Goal: Task Accomplishment & Management: Use online tool/utility

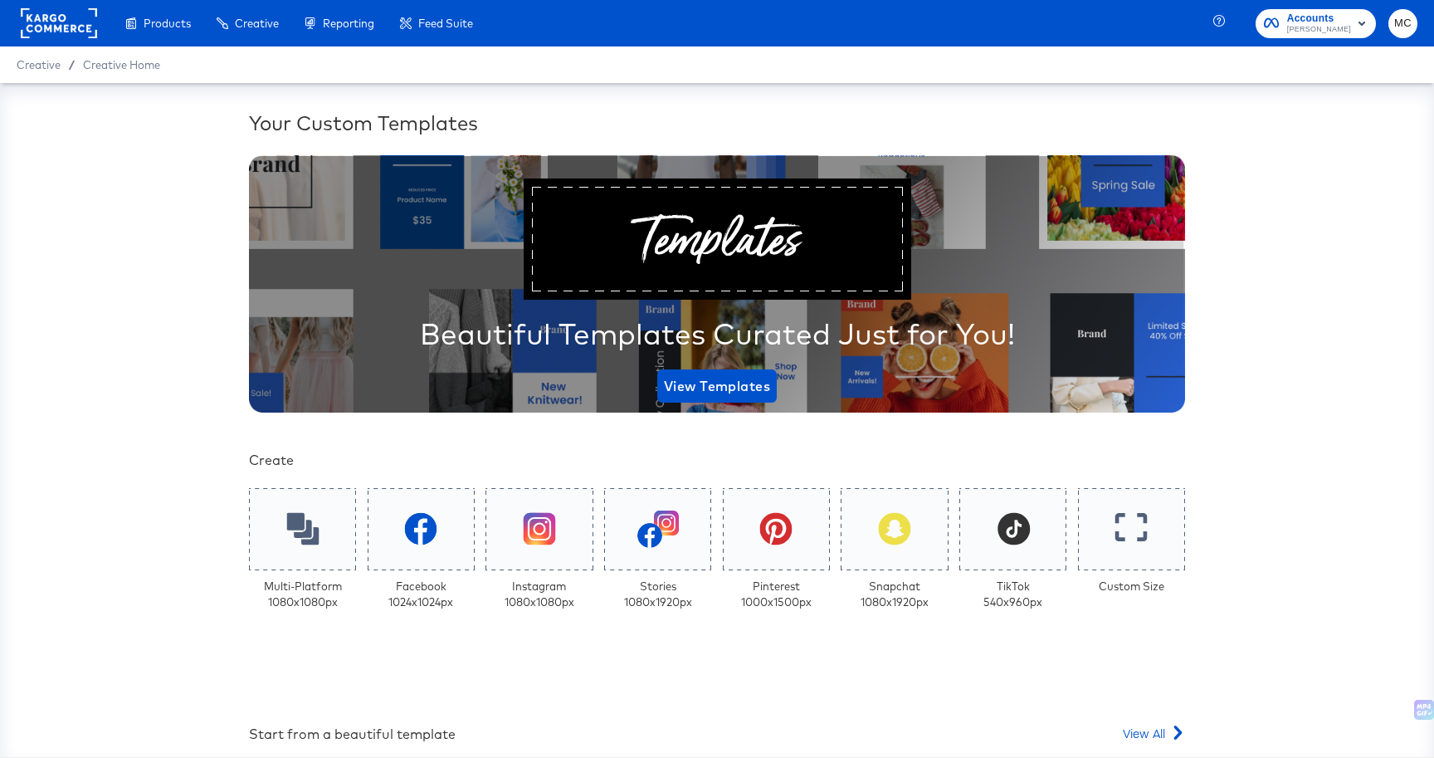
click at [1133, 720] on div "Your Custom Templates Beautiful Templates Curated Just for You! View Templates …" at bounding box center [717, 572] width 936 height 927
click at [1142, 754] on div "Your Custom Templates Beautiful Templates Curated Just for You! View Templates …" at bounding box center [717, 572] width 936 height 927
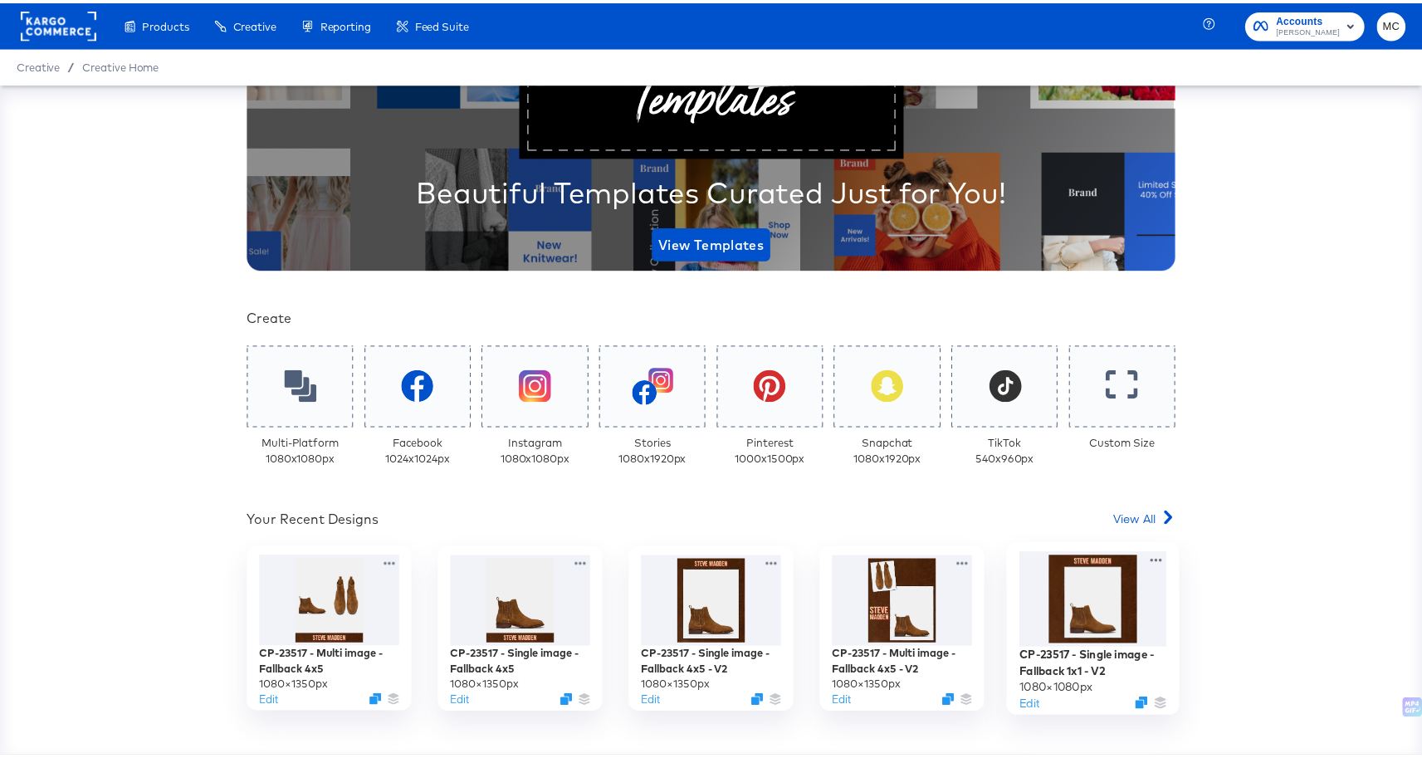
scroll to position [144, 0]
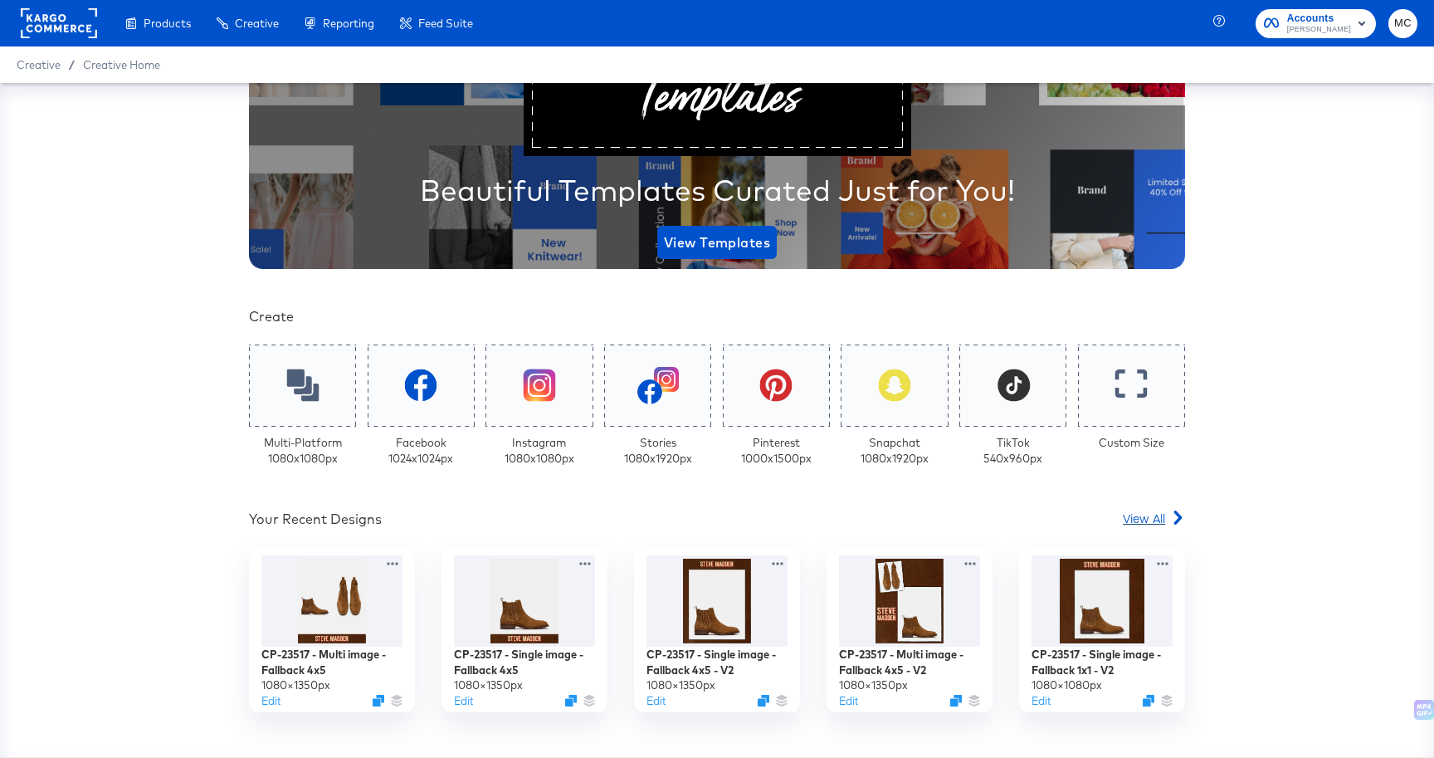
click at [1174, 526] on link "View All" at bounding box center [1154, 522] width 62 height 24
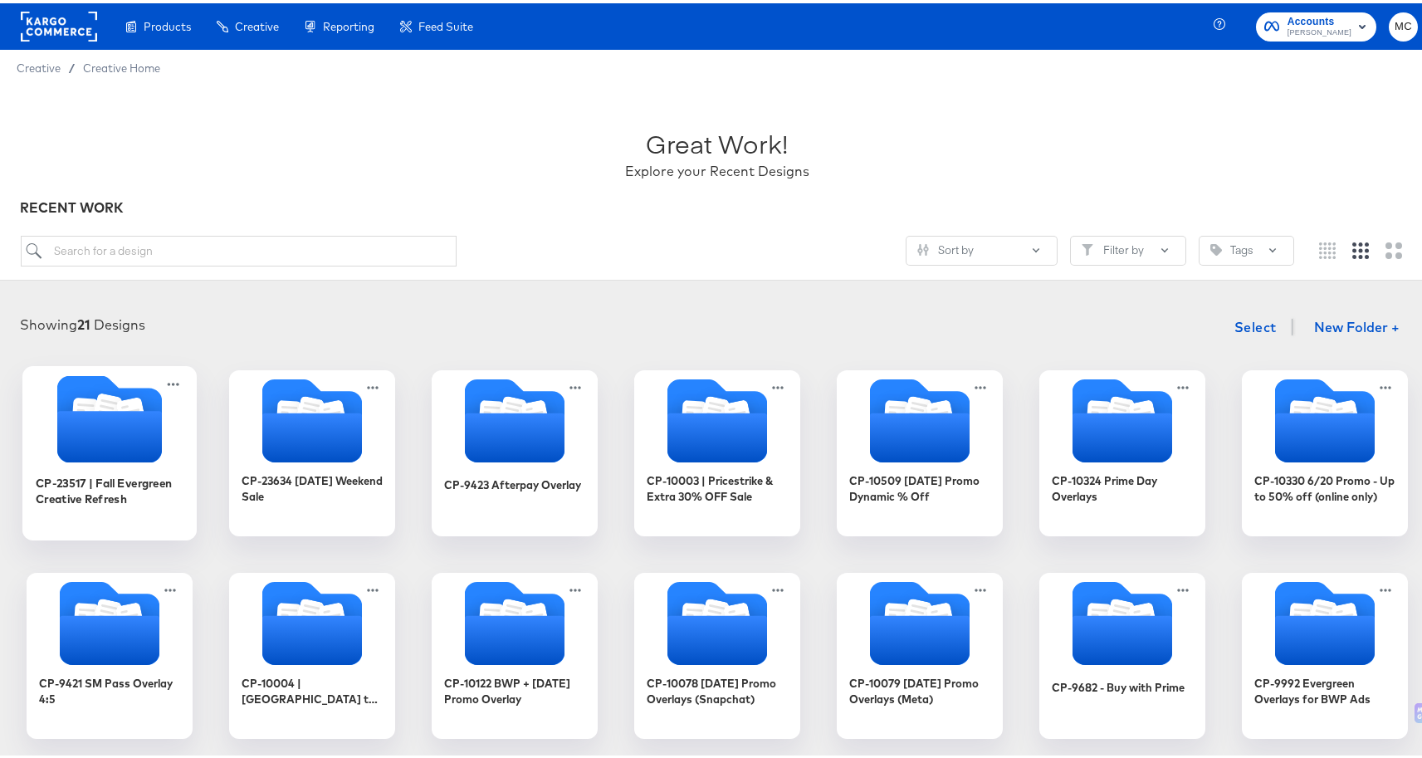
click at [50, 428] on icon "Folder" at bounding box center [109, 415] width 174 height 87
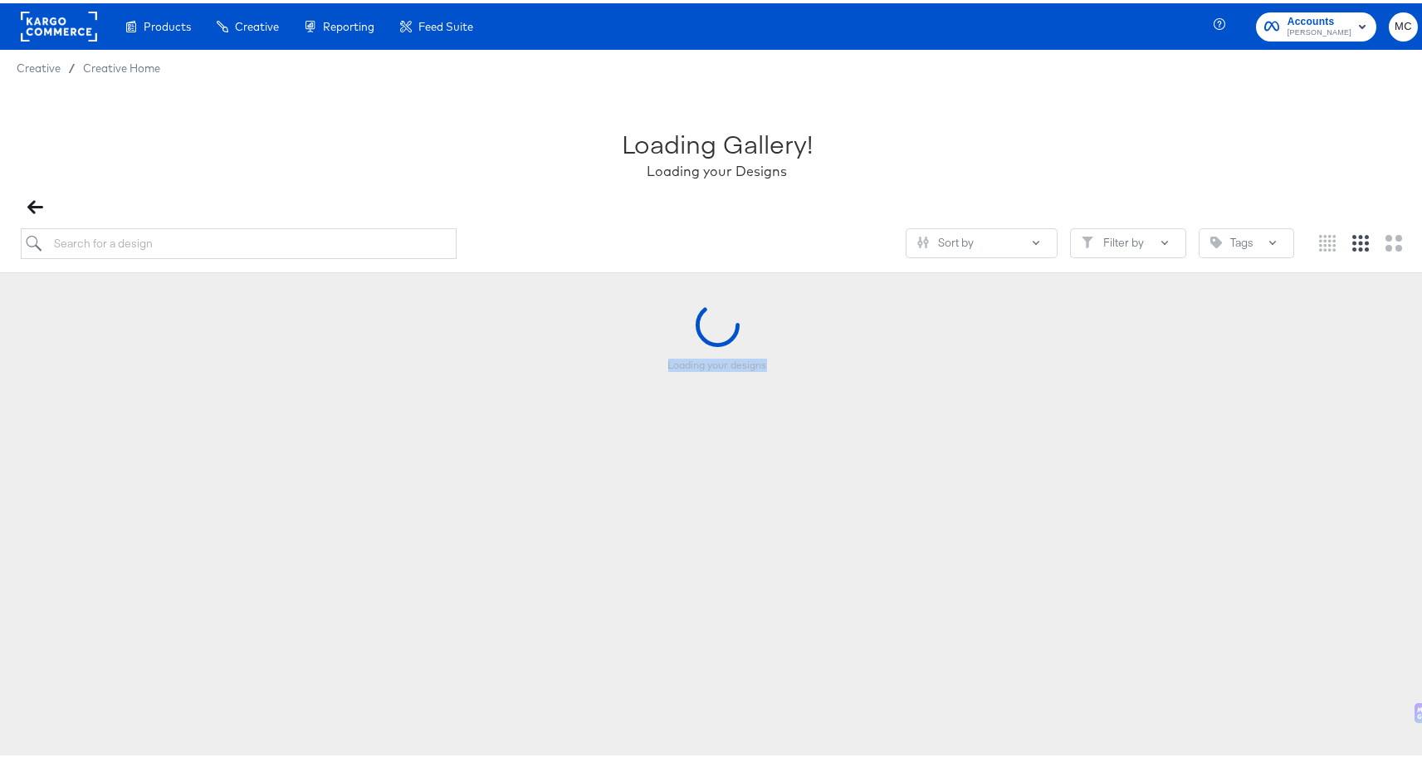
click at [50, 428] on div "Loading your designs" at bounding box center [717, 383] width 1401 height 166
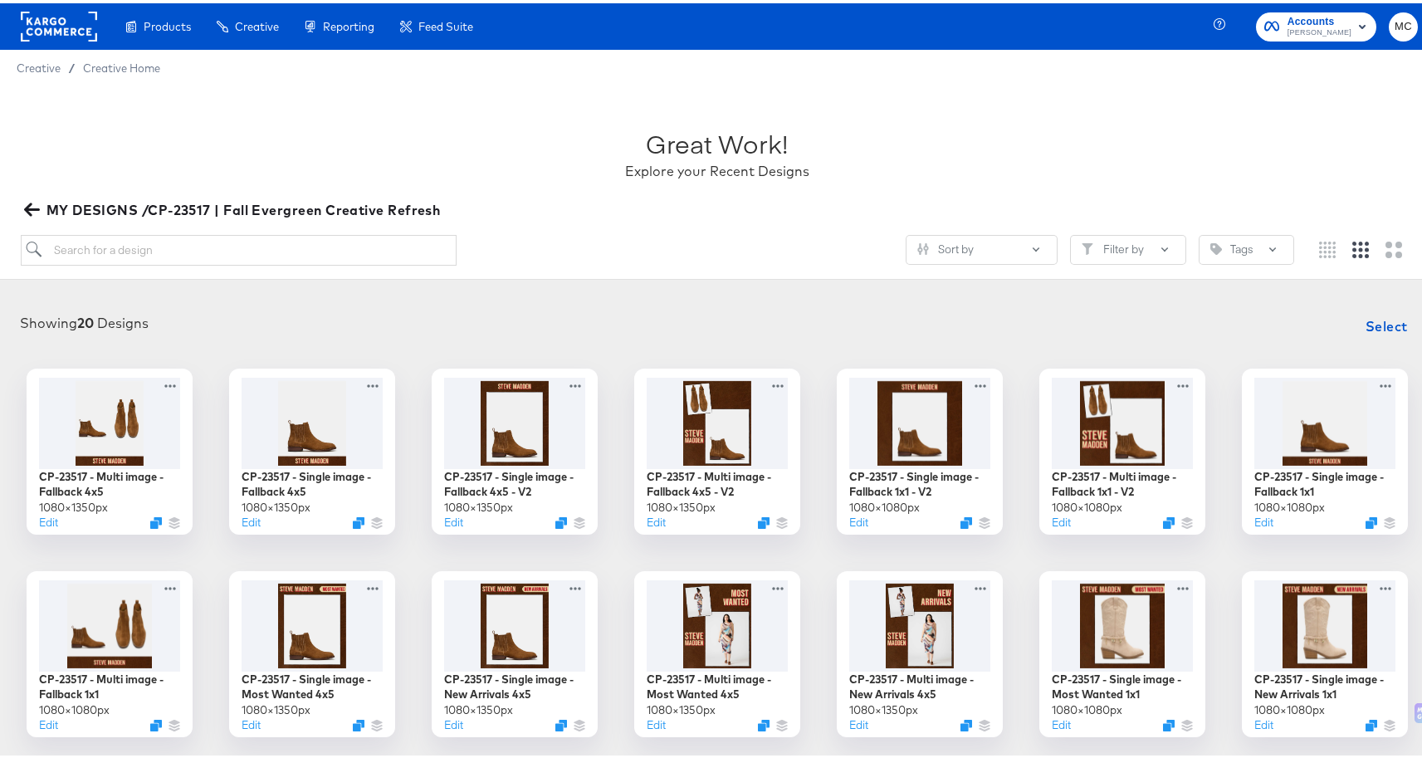
click at [535, 303] on div "Showing 20 Designs Select CP-23517 - Multi image - Fallback 4x5 1080 × 1350 px …" at bounding box center [717, 621] width 1434 height 663
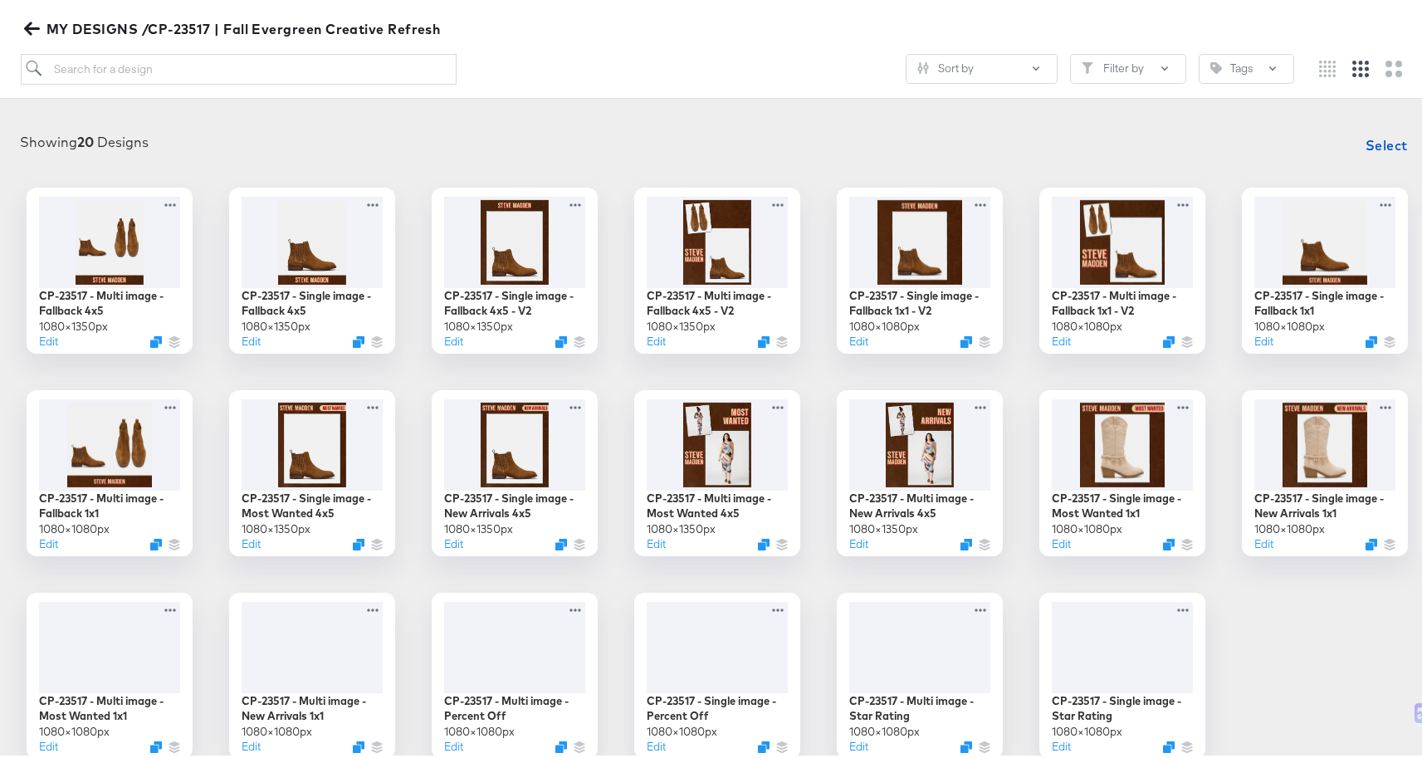
scroll to position [183, 0]
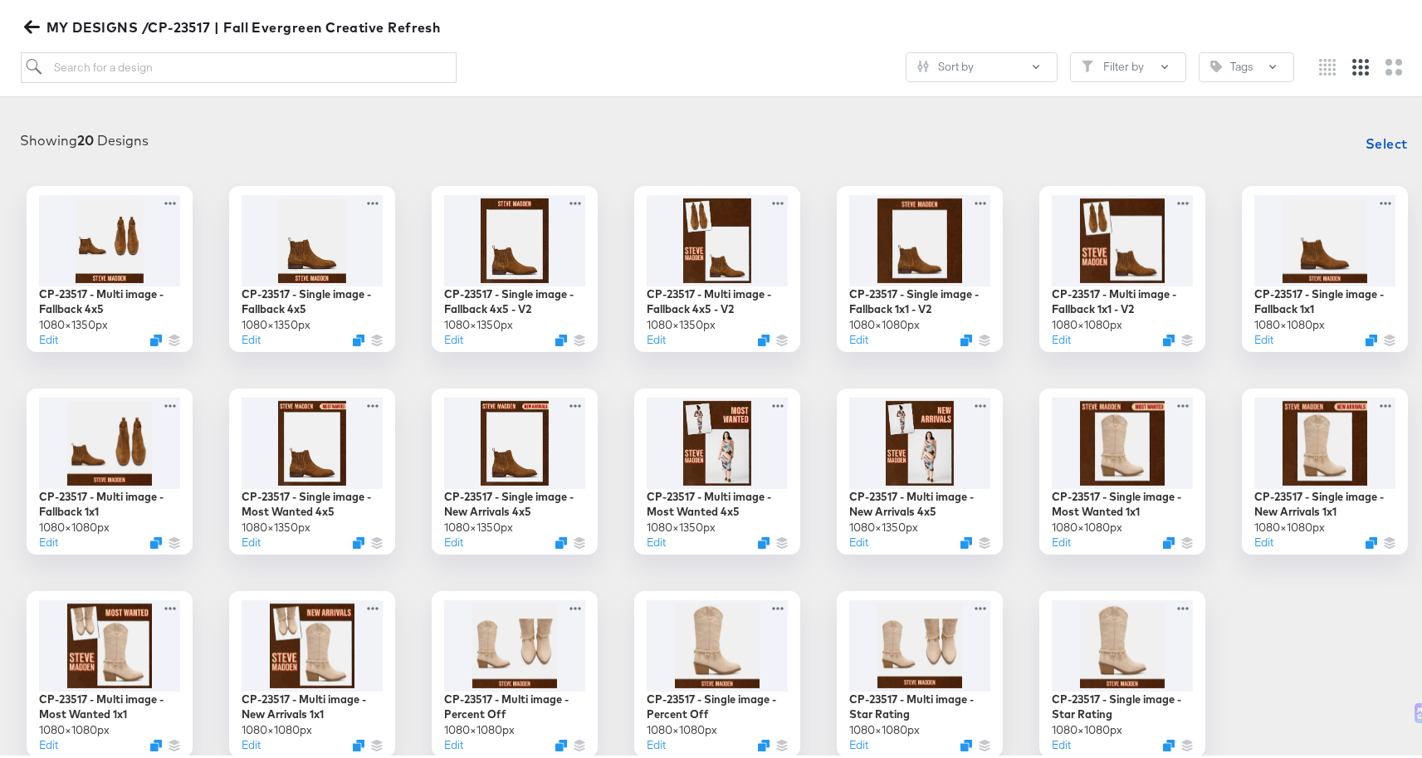
click at [38, 21] on icon "button" at bounding box center [32, 24] width 16 height 16
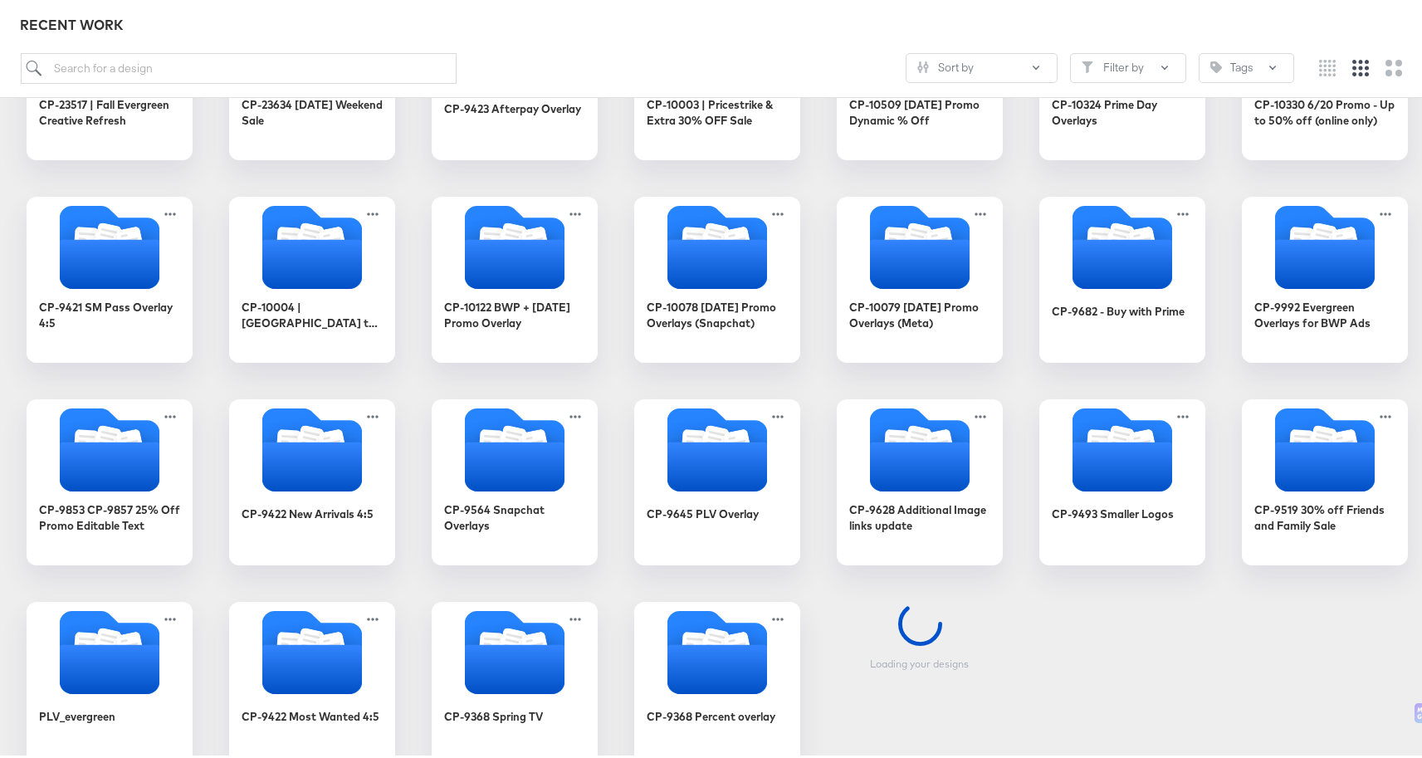
scroll to position [461, 0]
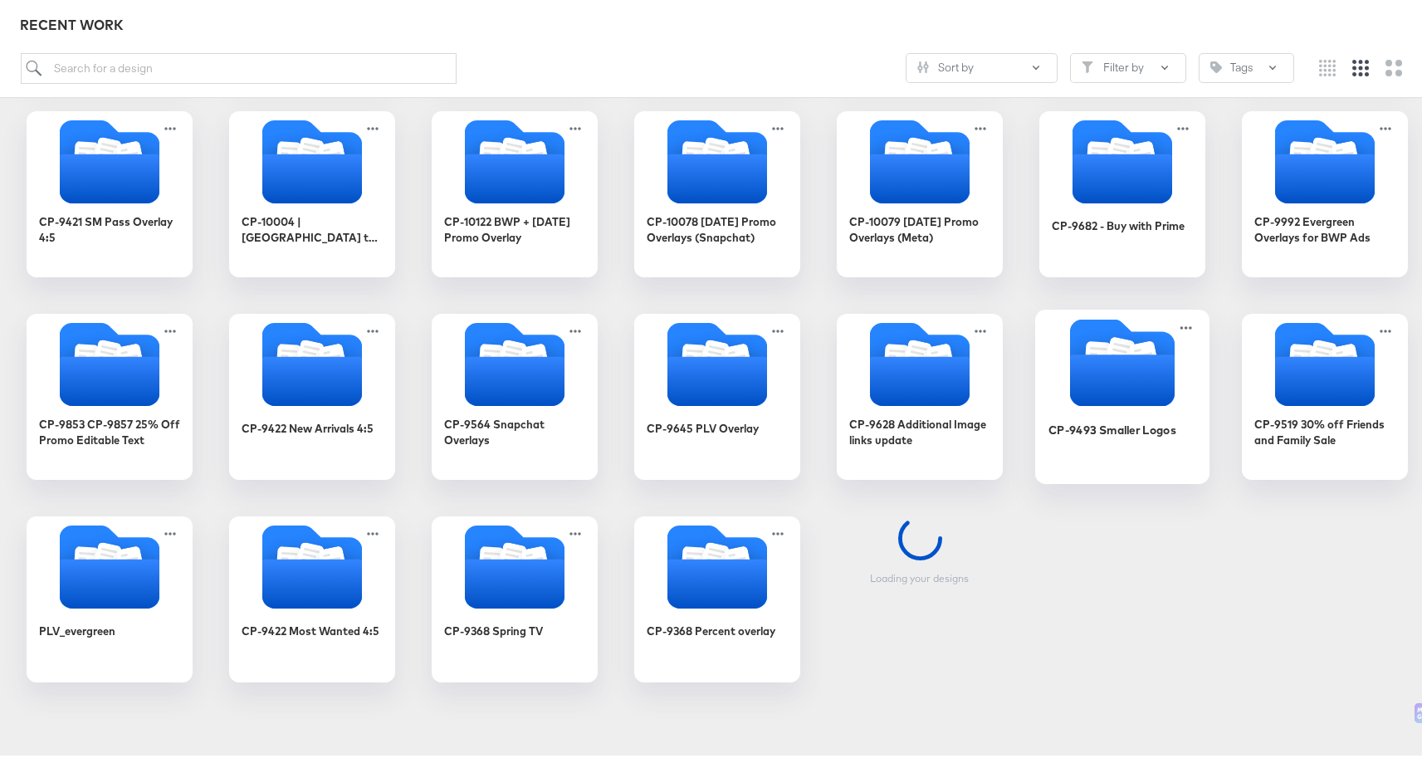
click at [1114, 393] on icon "Folder" at bounding box center [1122, 376] width 105 height 51
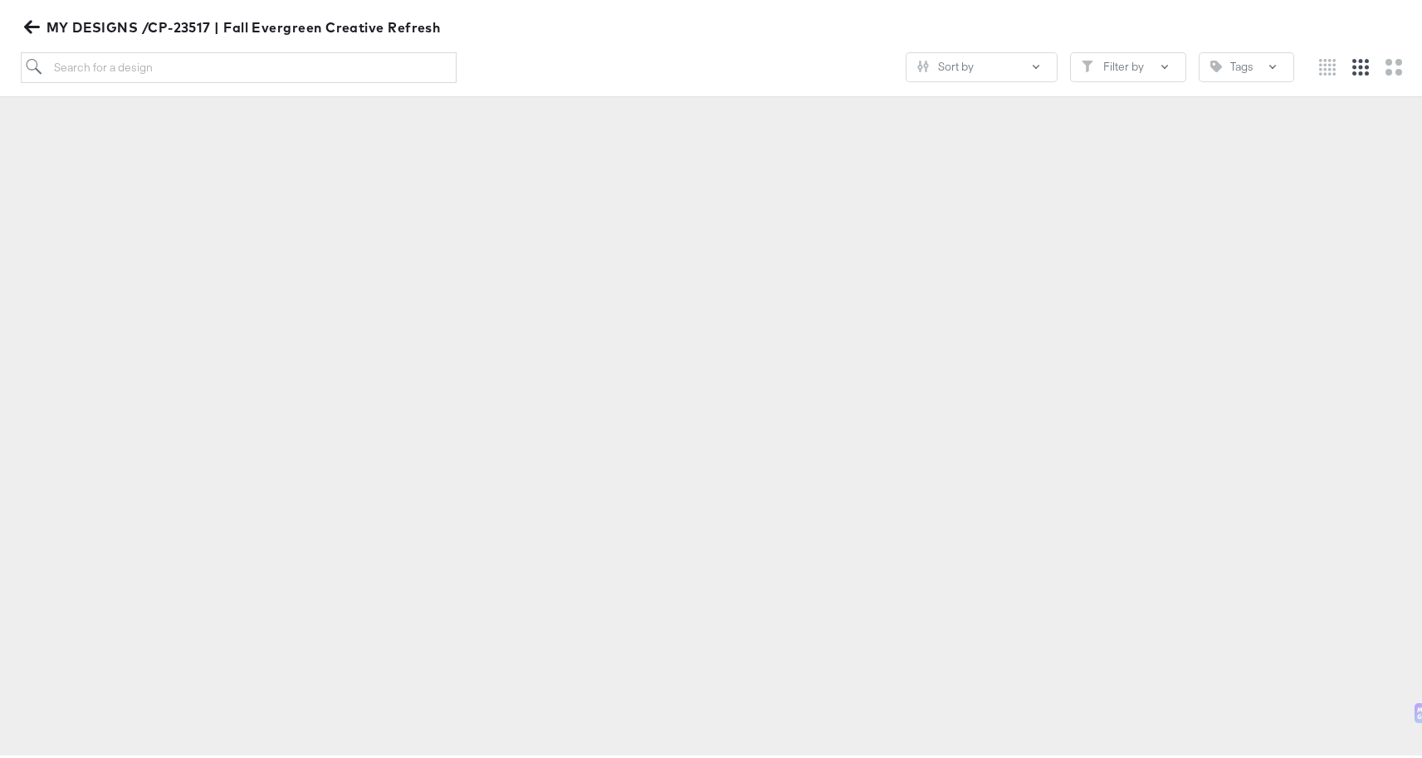
scroll to position [183, 0]
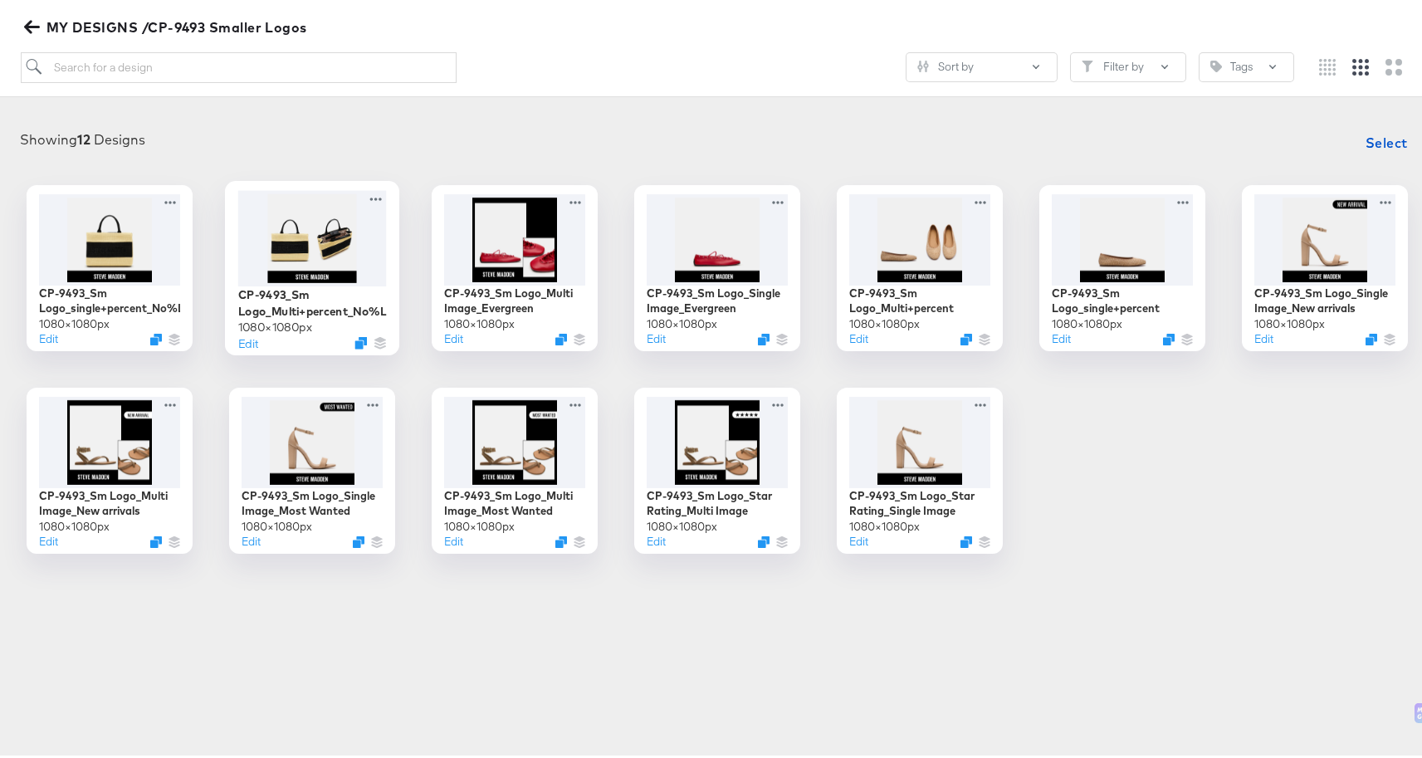
click at [329, 245] on div at bounding box center [312, 234] width 149 height 95
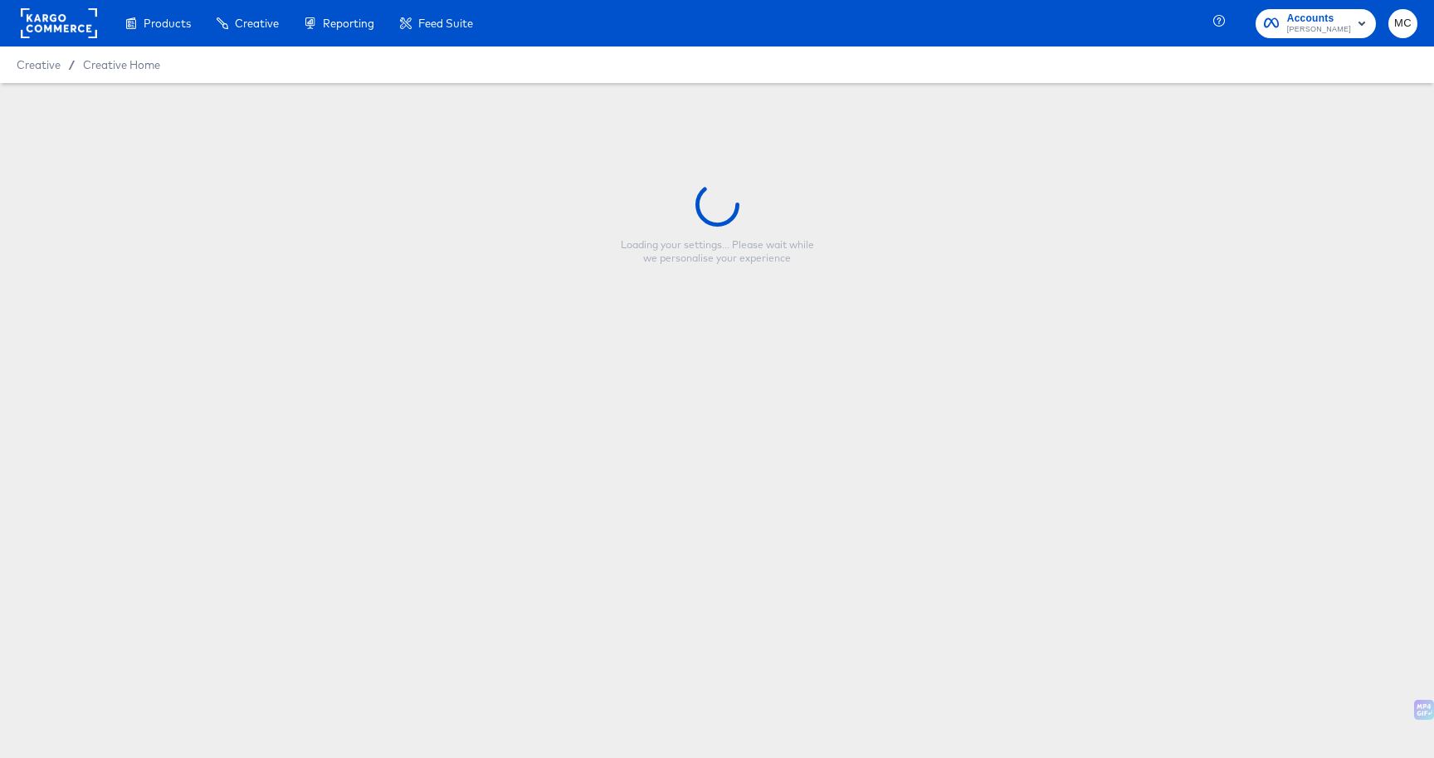
type input "CP-9493_Sm Logo_Multi+percent_No%Layer"
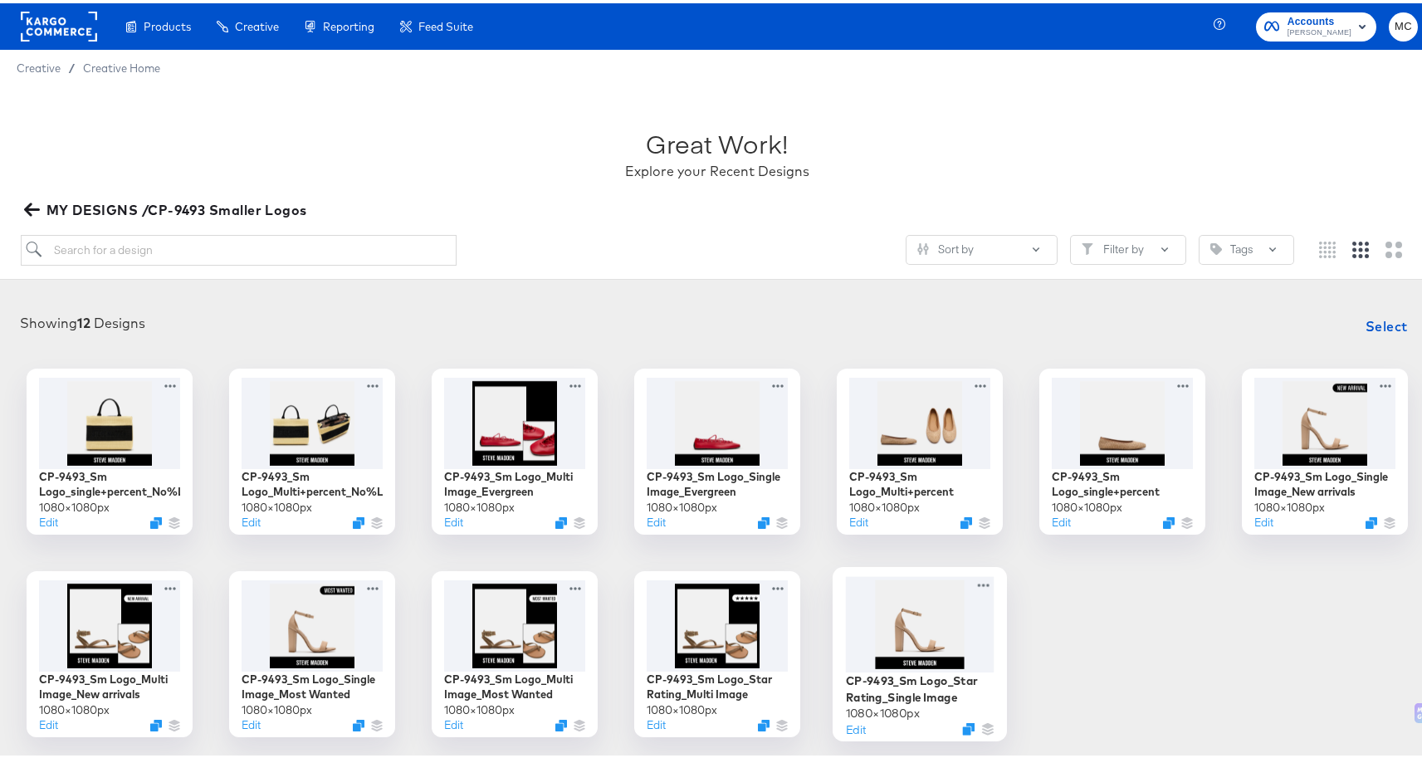
click at [933, 627] on div at bounding box center [920, 621] width 149 height 96
click at [919, 466] on div at bounding box center [920, 417] width 149 height 95
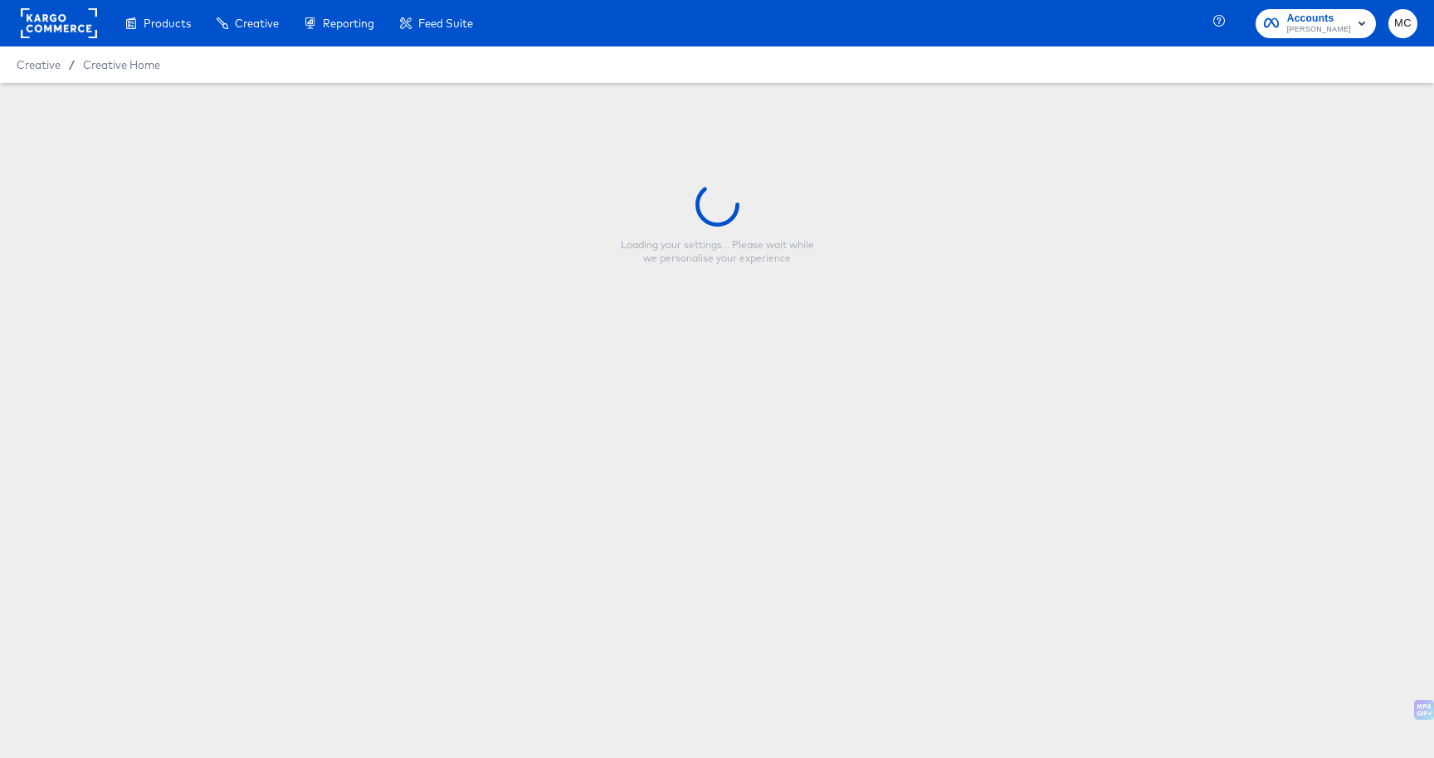
type input "CP-9493_Sm Logo_Multi+percent"
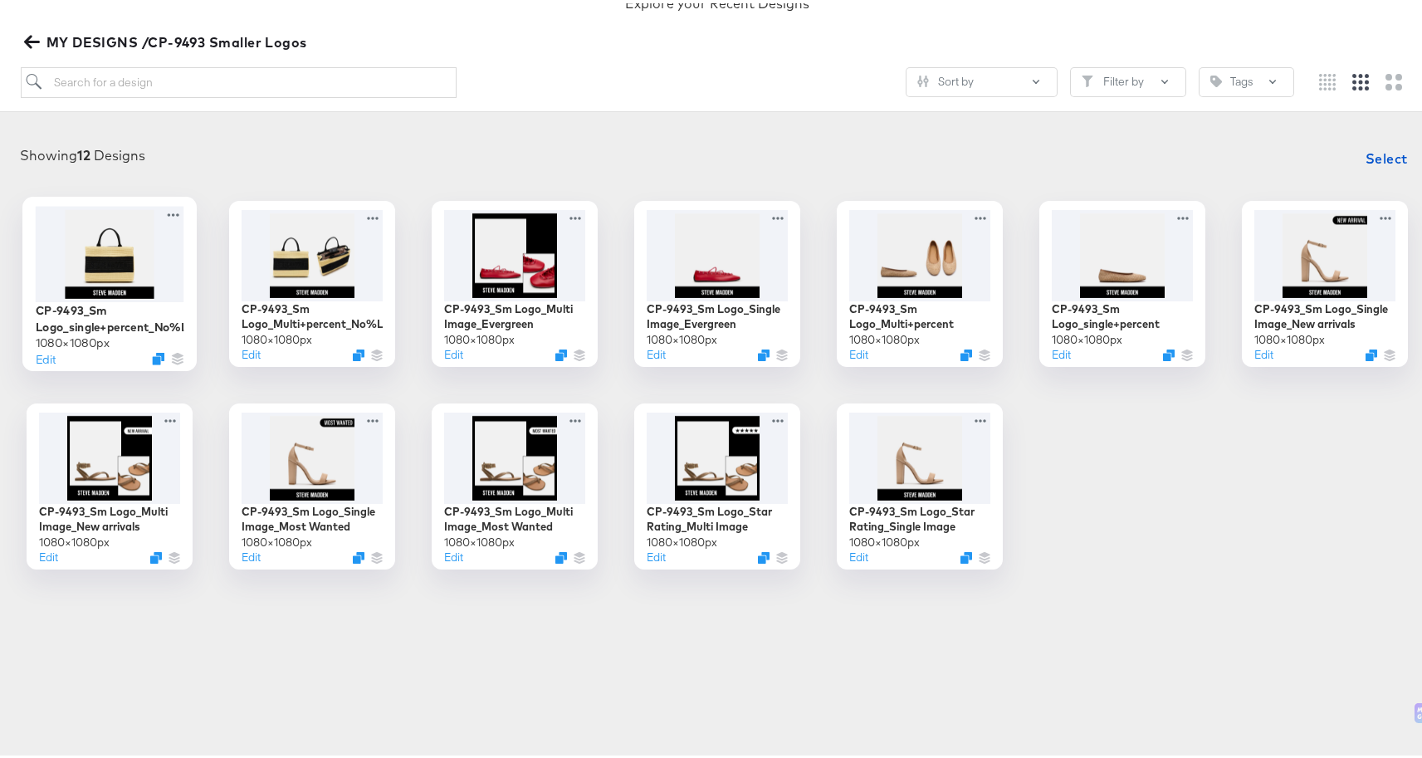
scroll to position [178, 0]
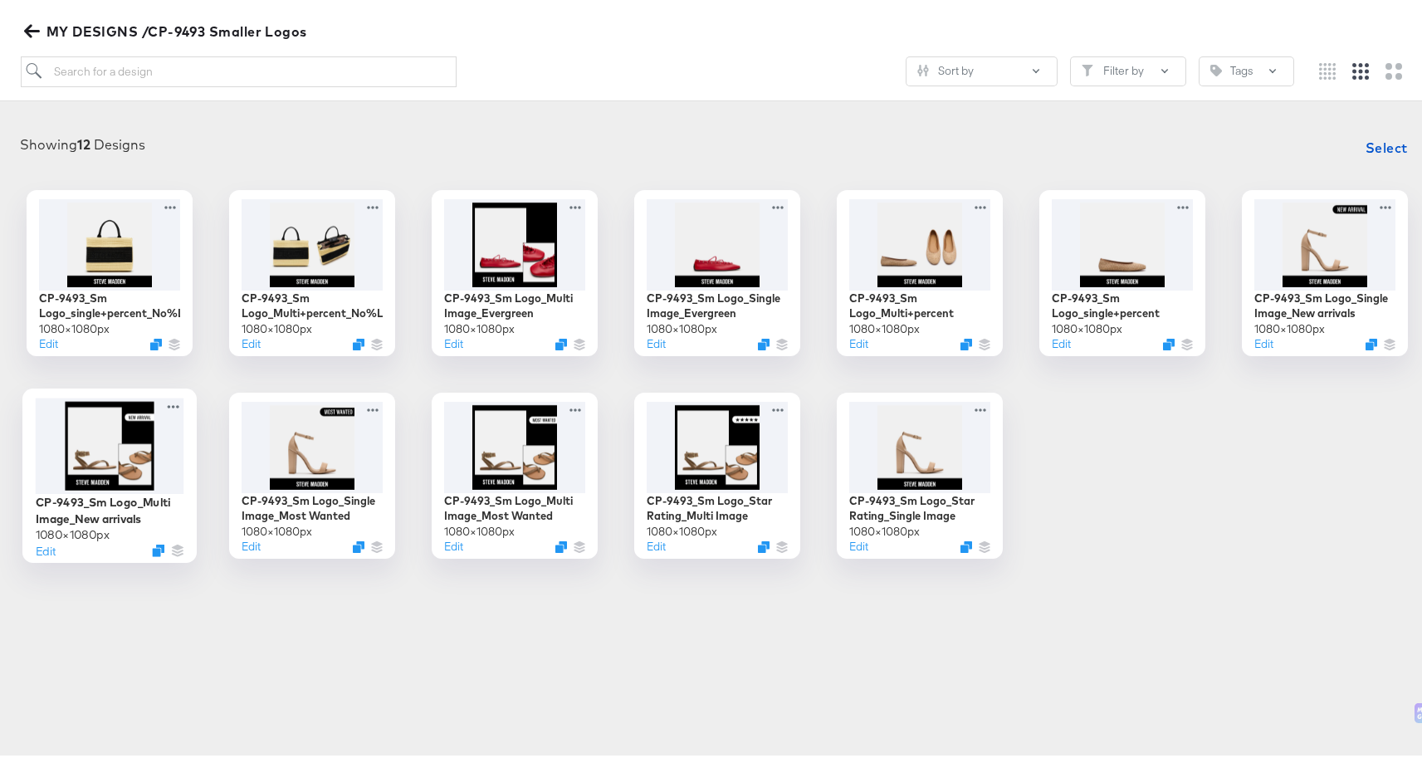
click at [104, 426] on div at bounding box center [110, 441] width 149 height 95
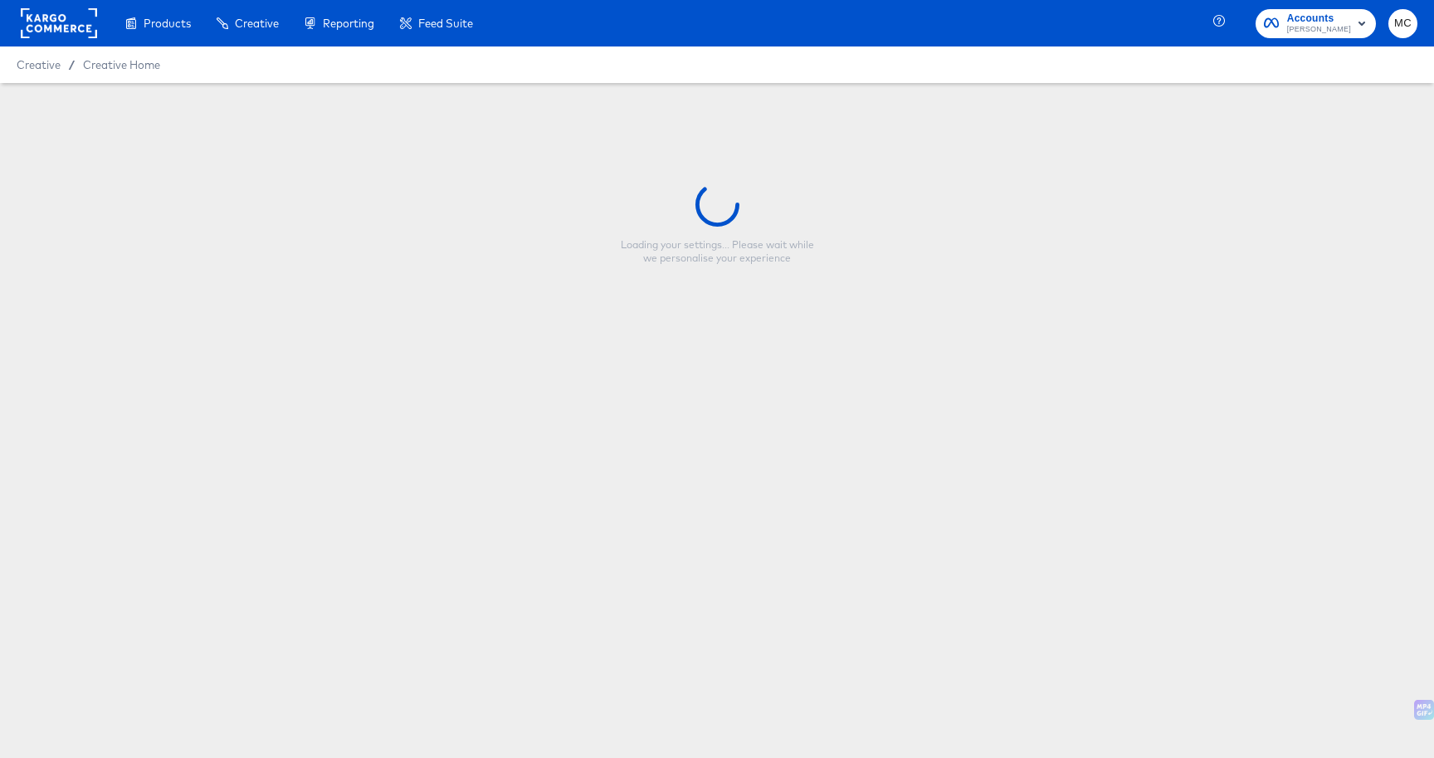
type input "CP-9493_Sm Logo_Multi Image_New arrivals"
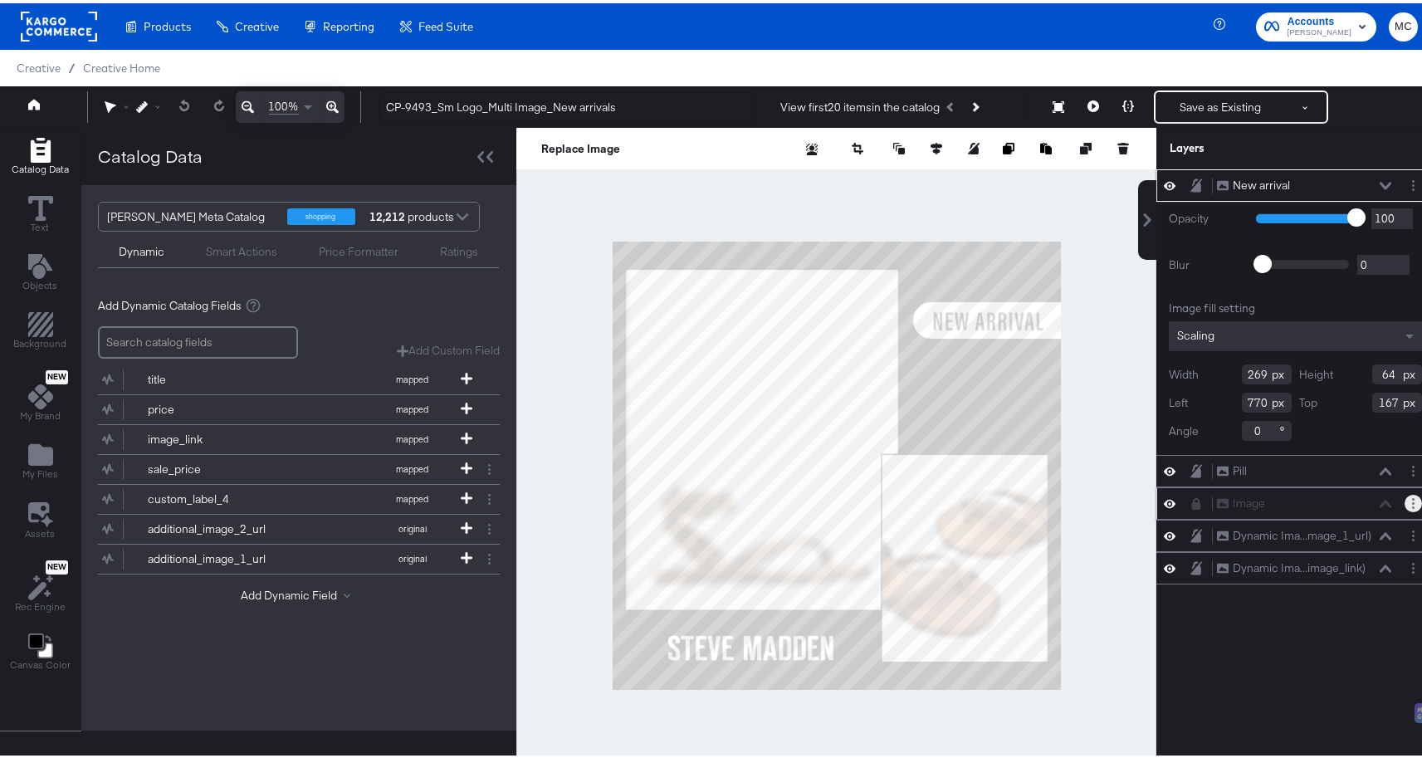
click at [1404, 504] on button "Layer Options" at bounding box center [1412, 499] width 17 height 17
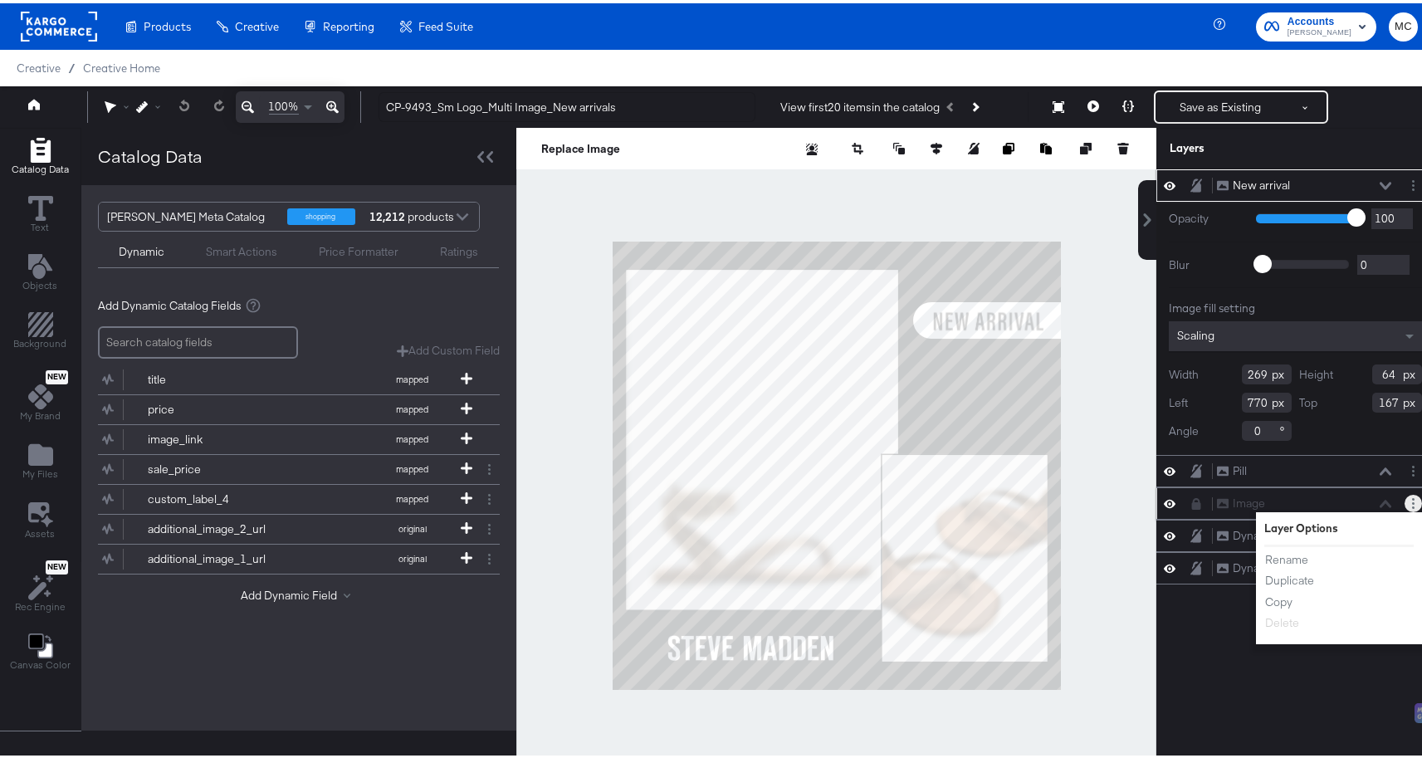
click at [1404, 504] on button "Layer Options" at bounding box center [1412, 499] width 17 height 17
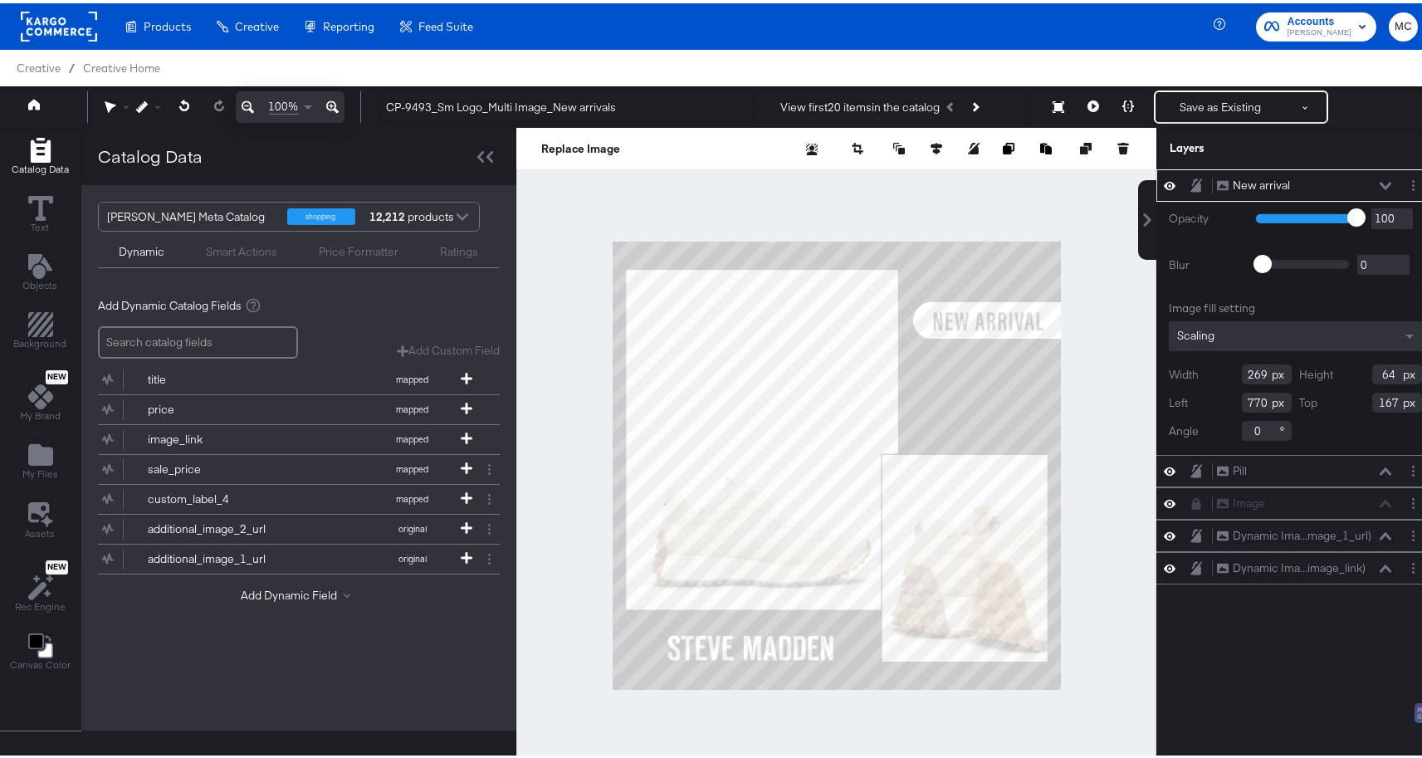
click at [1203, 706] on div "New arrival New arrival Opacity 1 100 100 Blur 0 2000 0 Image fill setting Scal…" at bounding box center [1295, 470] width 278 height 608
click at [1101, 302] on div at bounding box center [836, 462] width 640 height 676
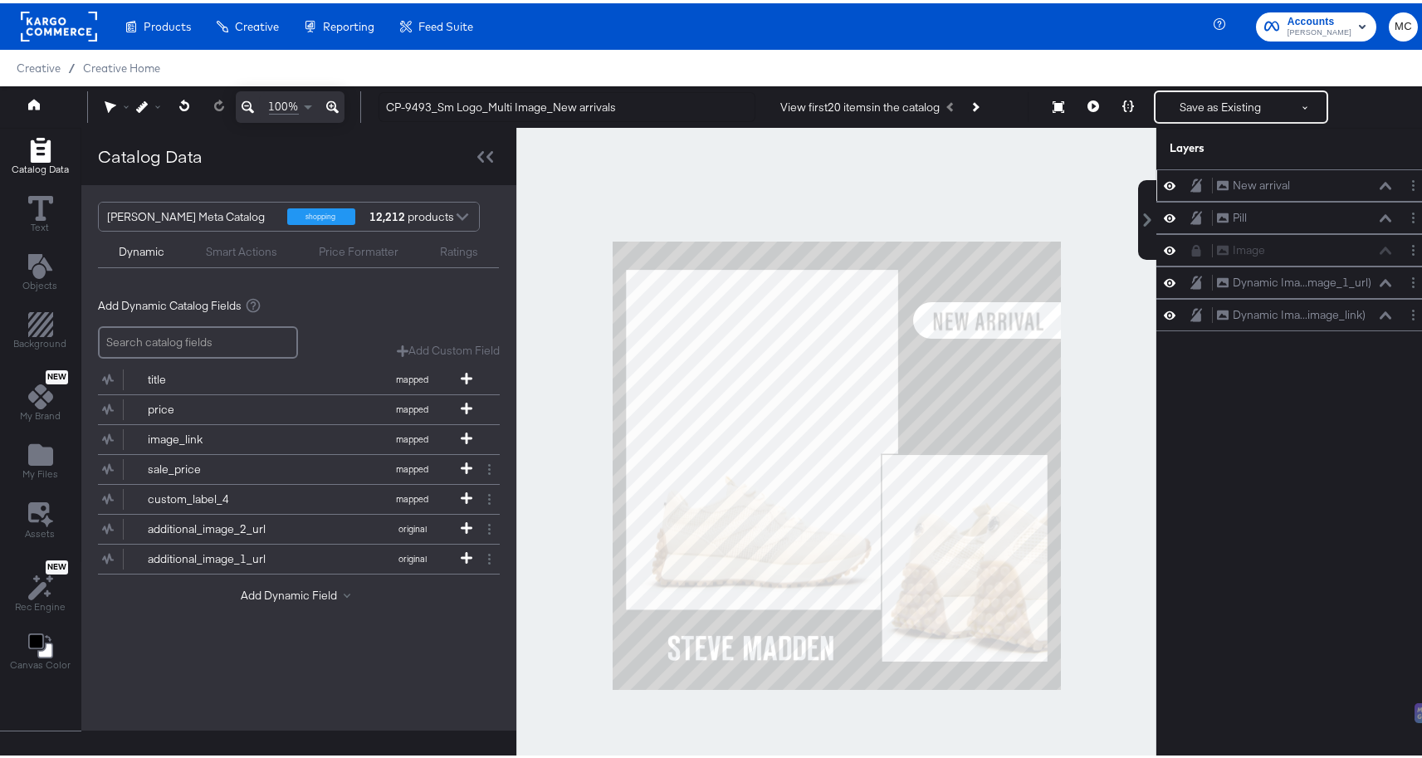
click at [1164, 179] on icon at bounding box center [1170, 182] width 12 height 14
click at [1164, 179] on icon at bounding box center [1170, 183] width 12 height 11
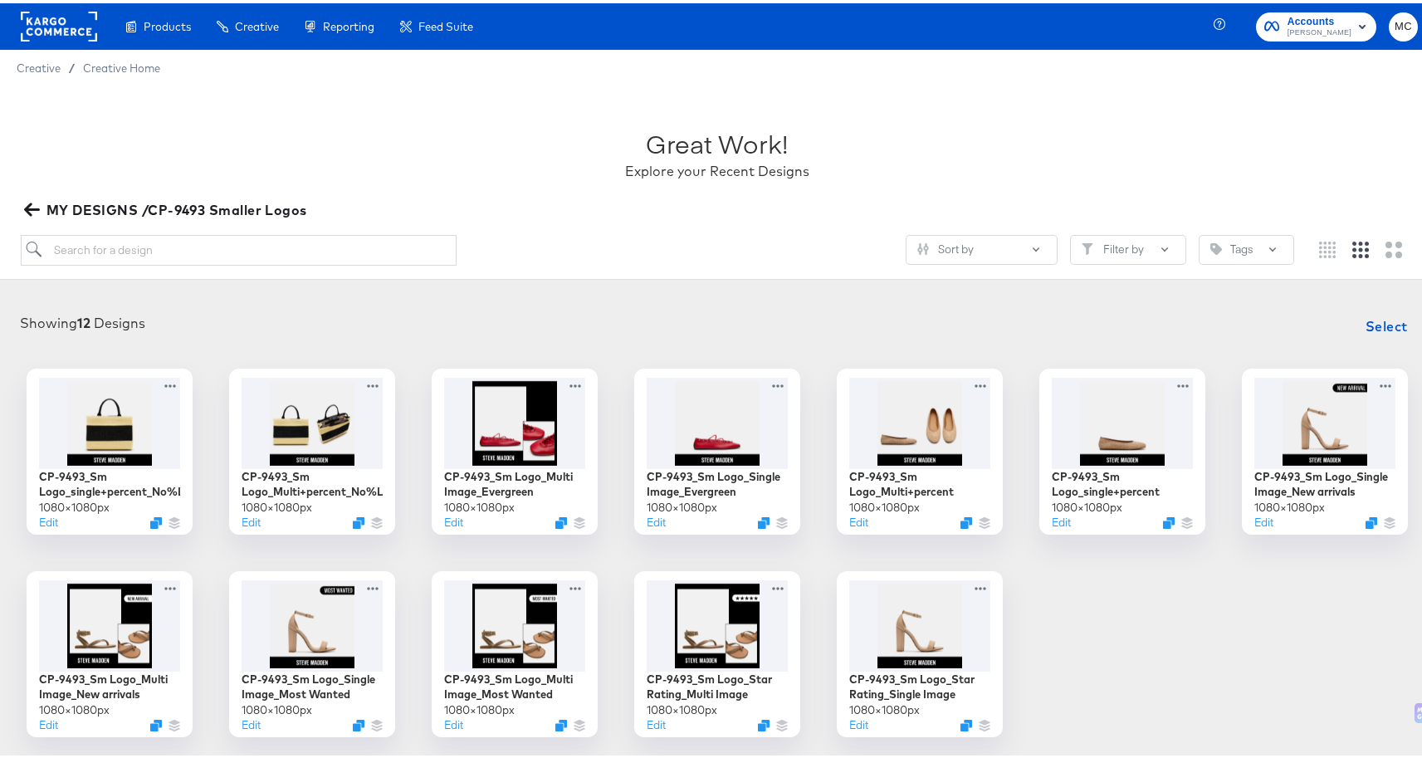
click at [27, 203] on icon "button" at bounding box center [31, 206] width 16 height 13
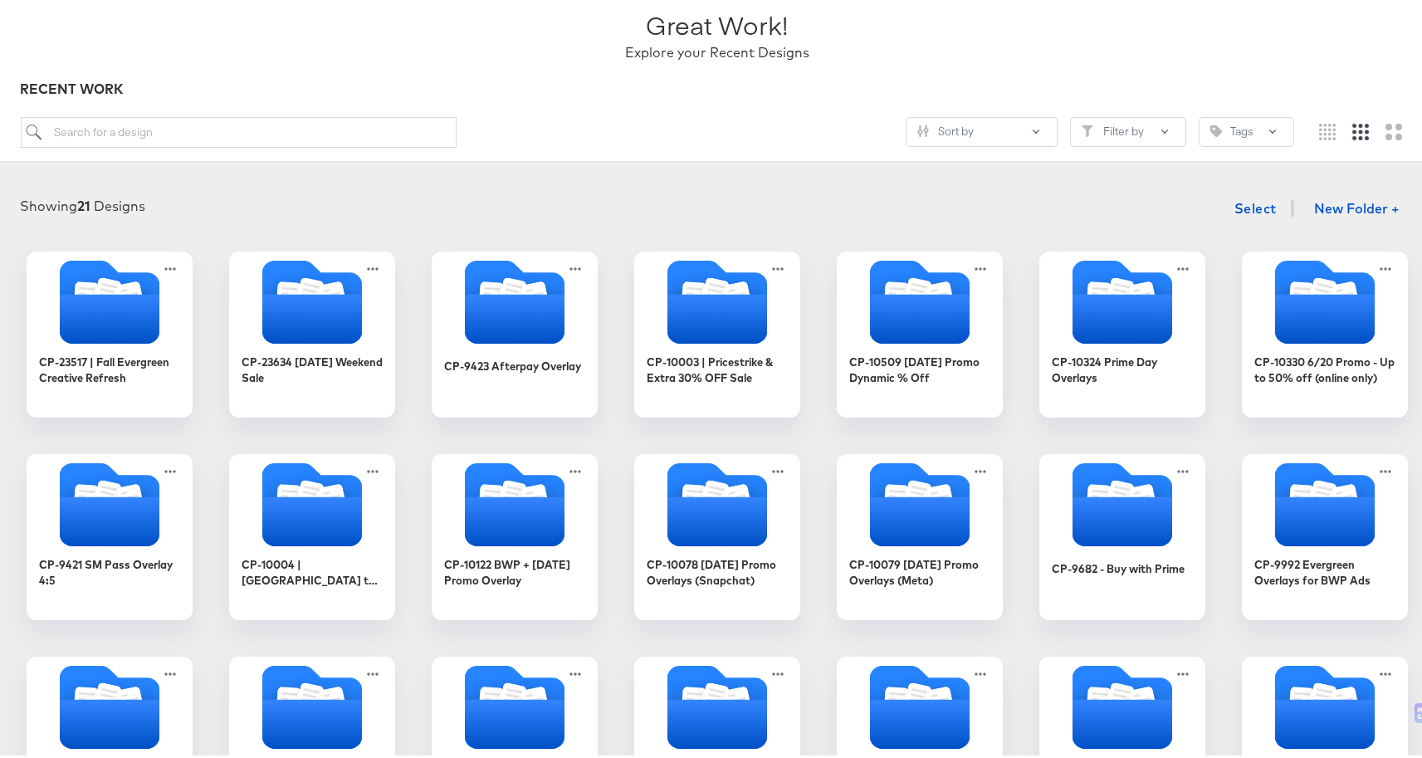
scroll to position [122, 0]
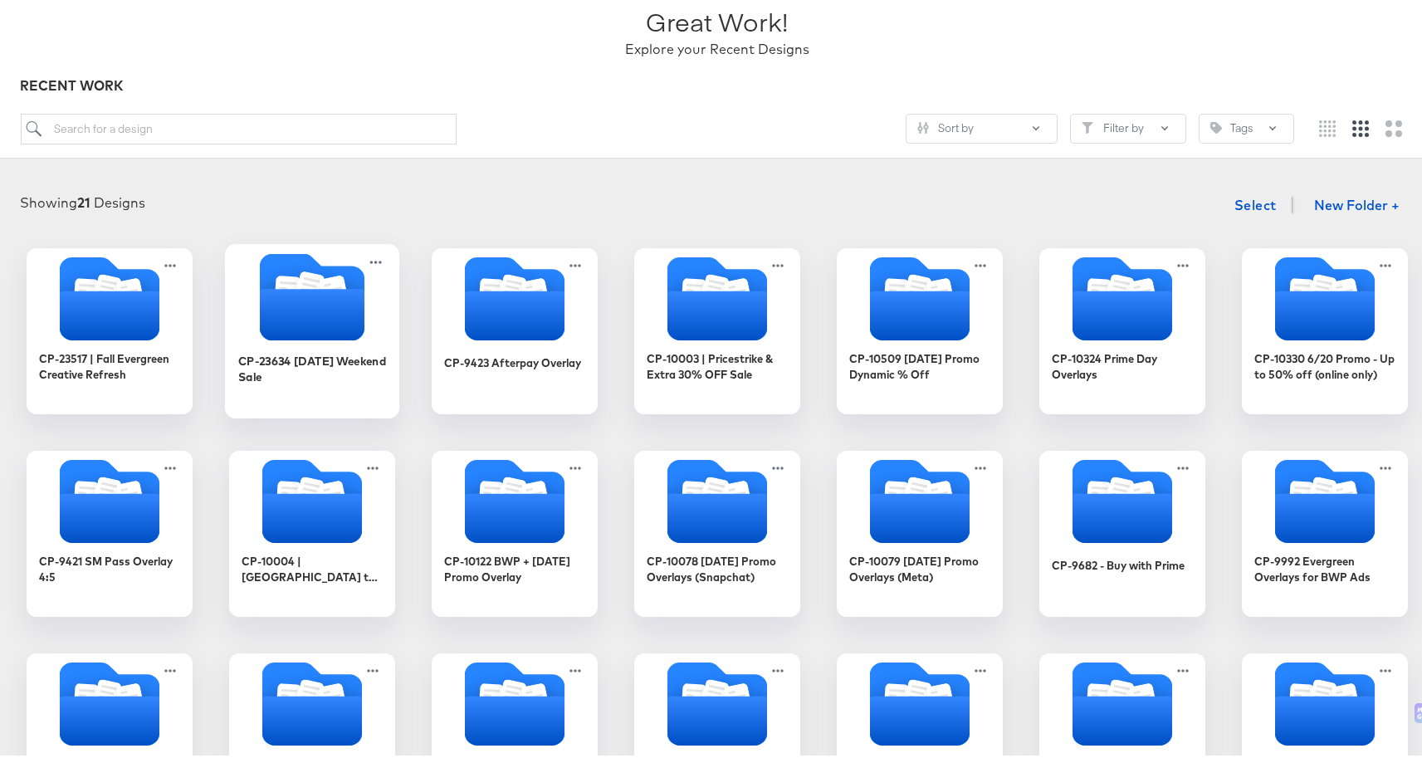
click at [320, 301] on icon "Folder" at bounding box center [312, 311] width 105 height 51
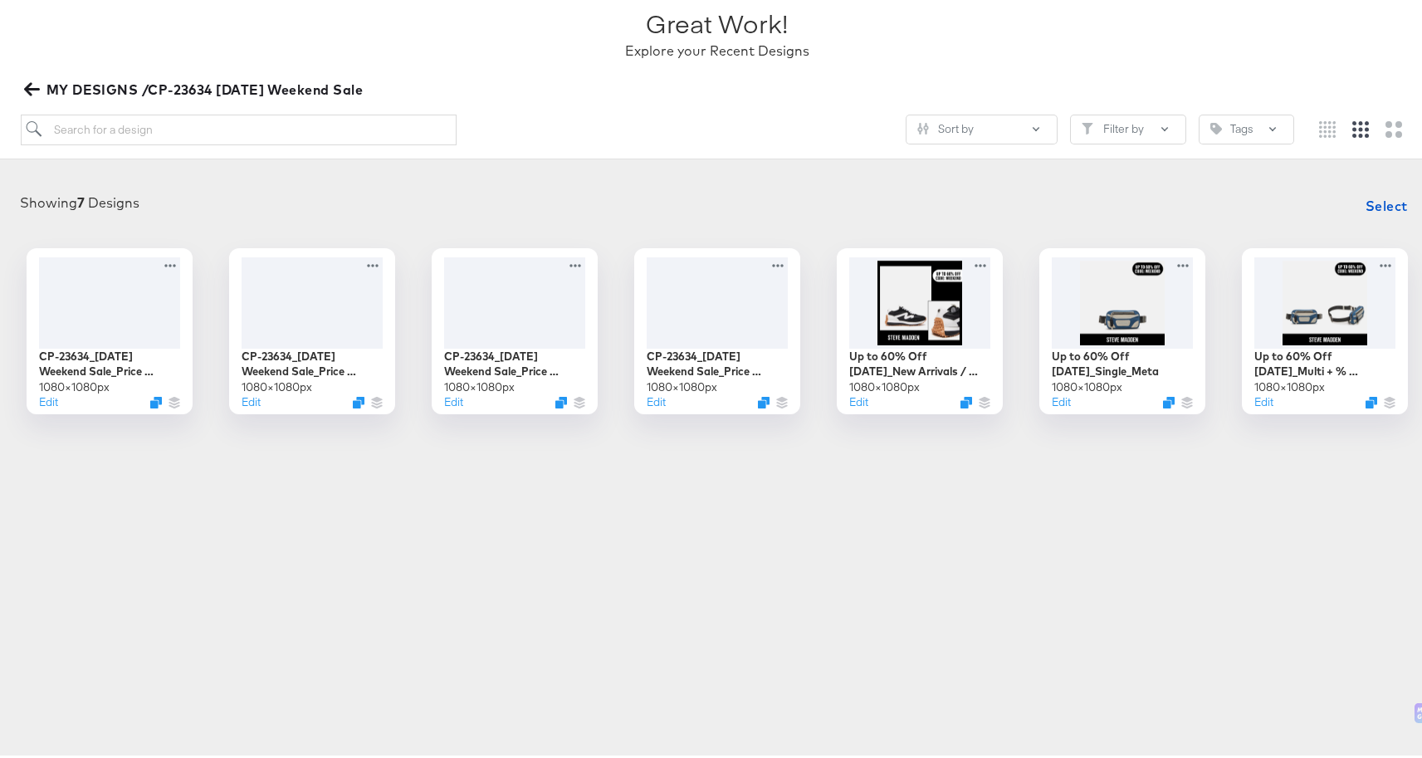
click at [37, 79] on icon "button" at bounding box center [32, 86] width 16 height 16
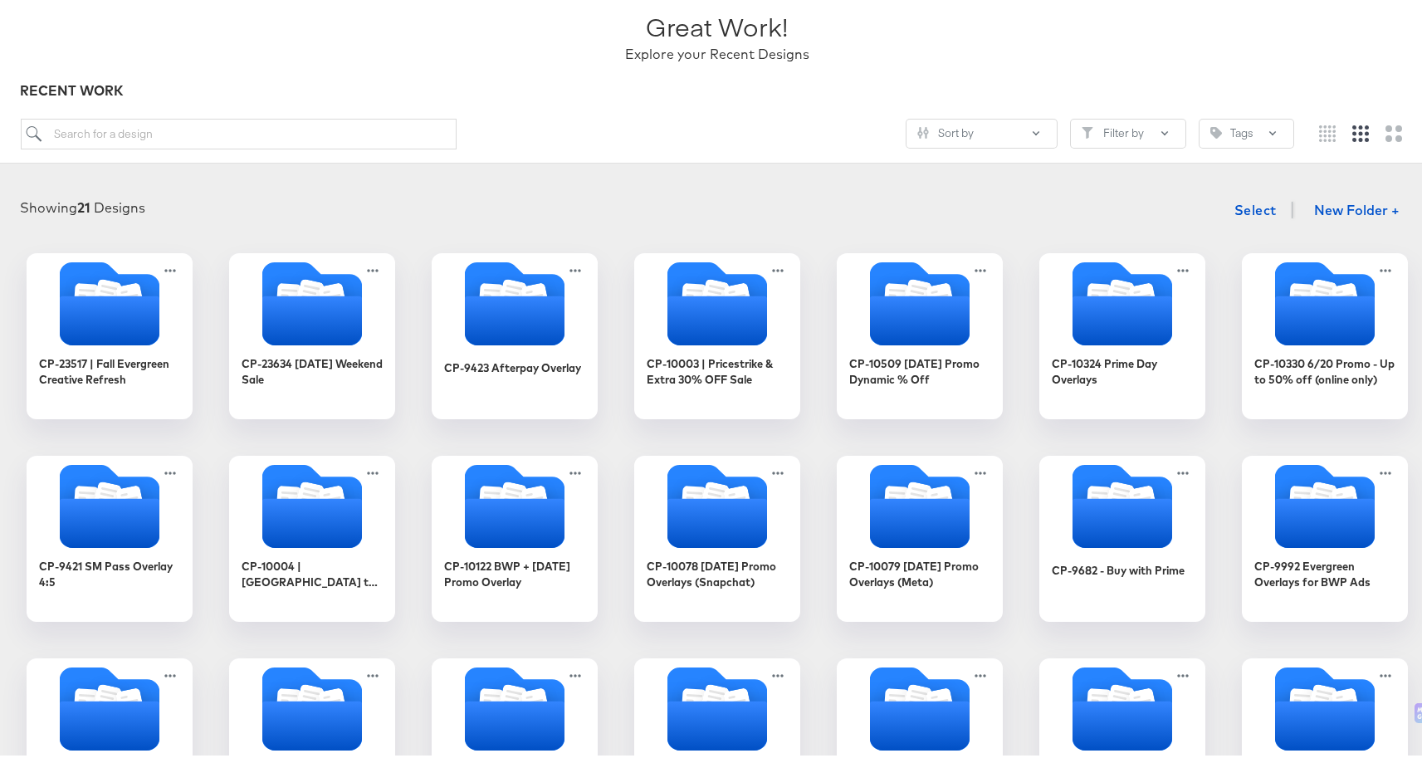
scroll to position [144, 0]
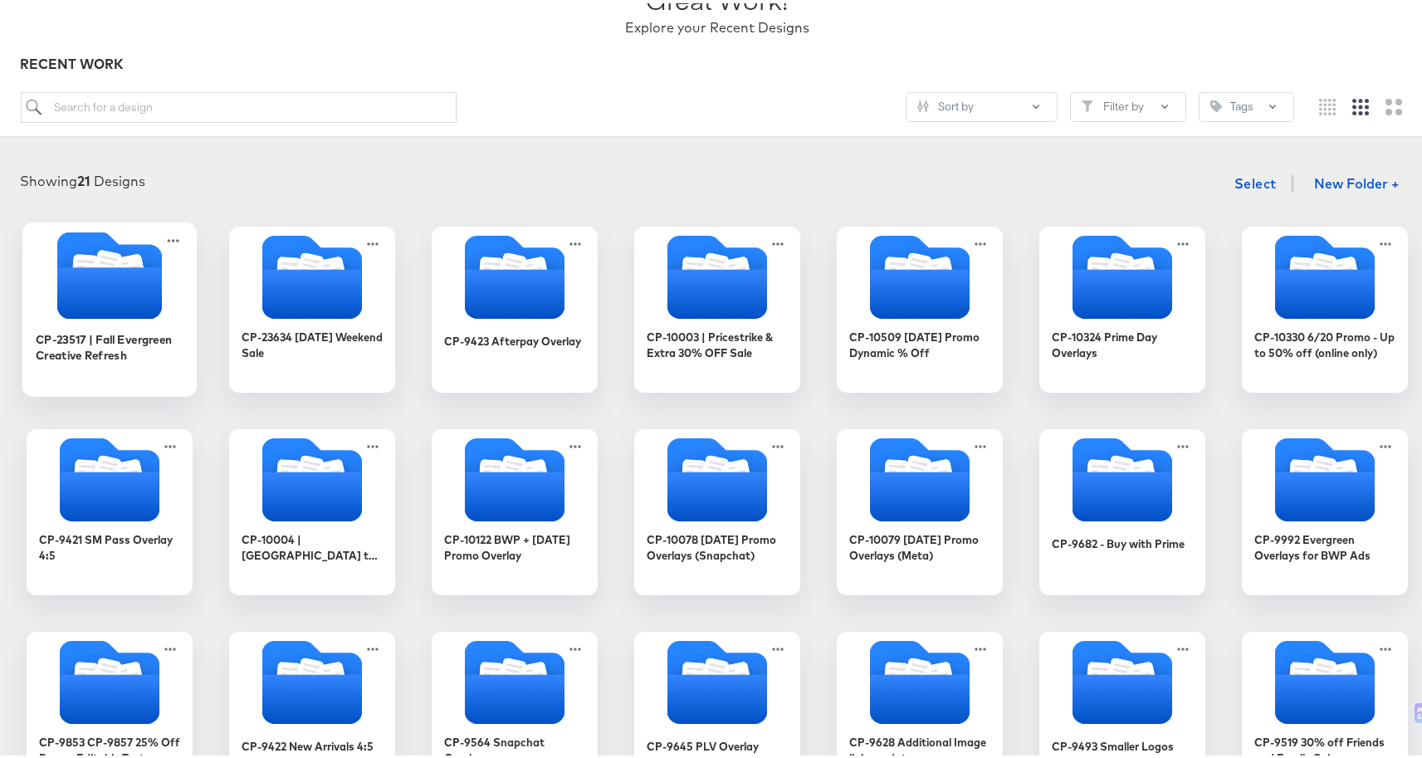
click at [128, 257] on icon "Folder" at bounding box center [131, 267] width 29 height 33
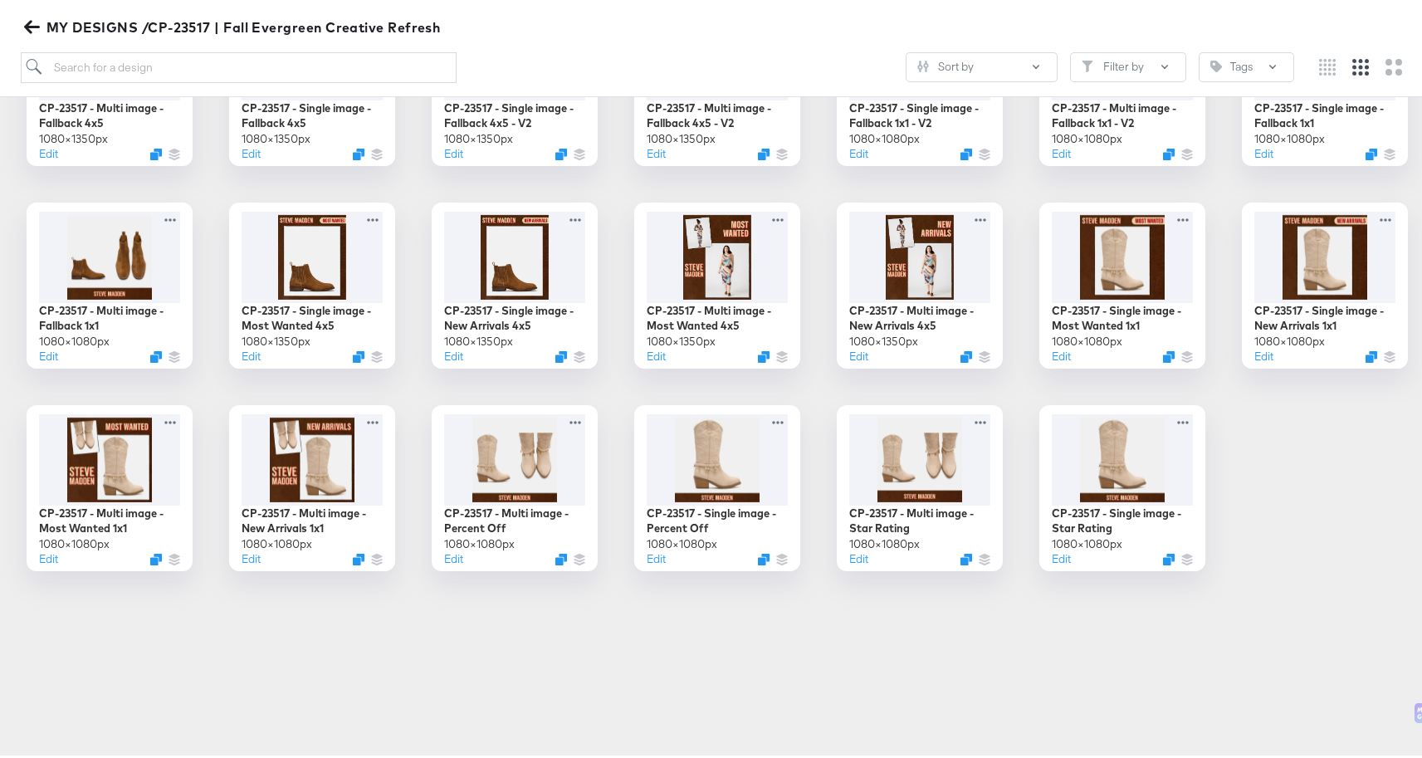
scroll to position [248, 0]
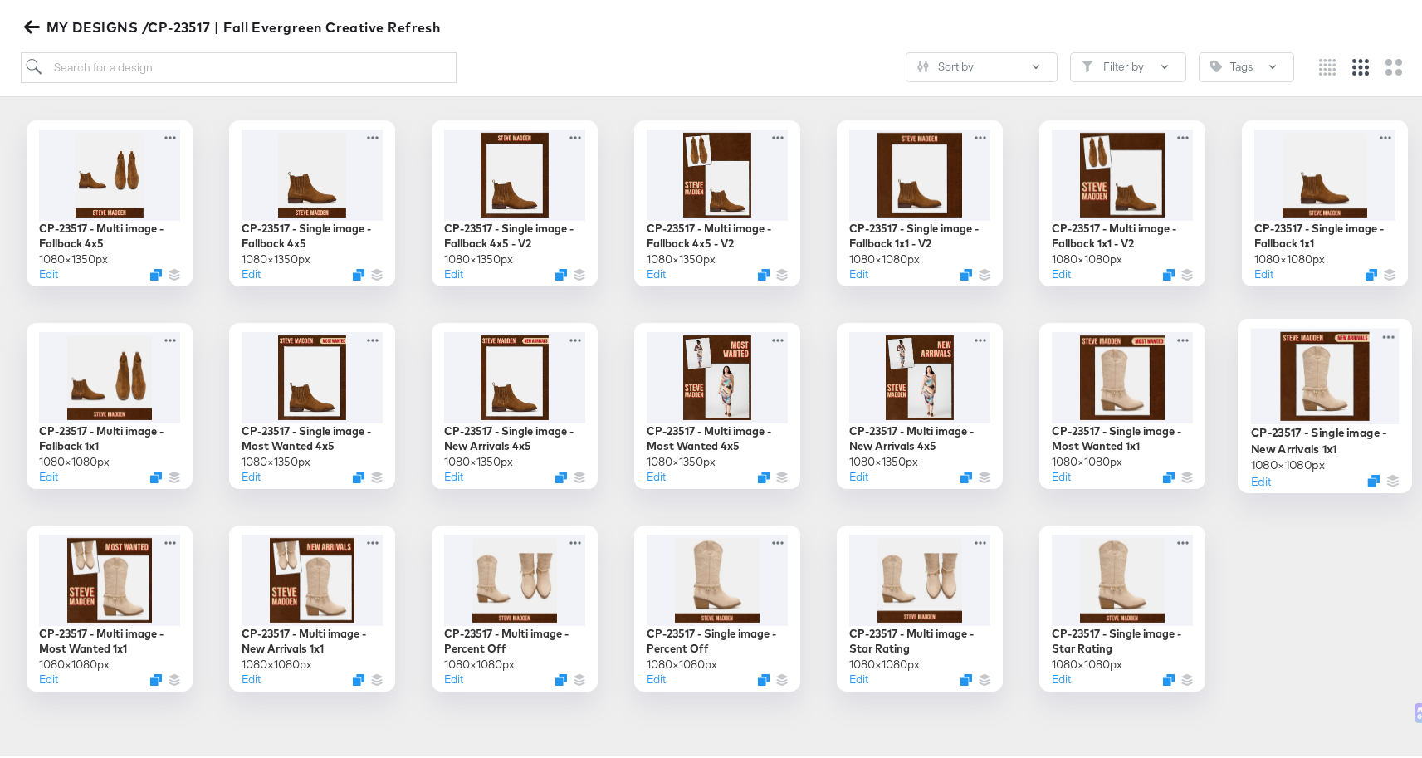
click at [1277, 369] on div at bounding box center [1325, 372] width 149 height 95
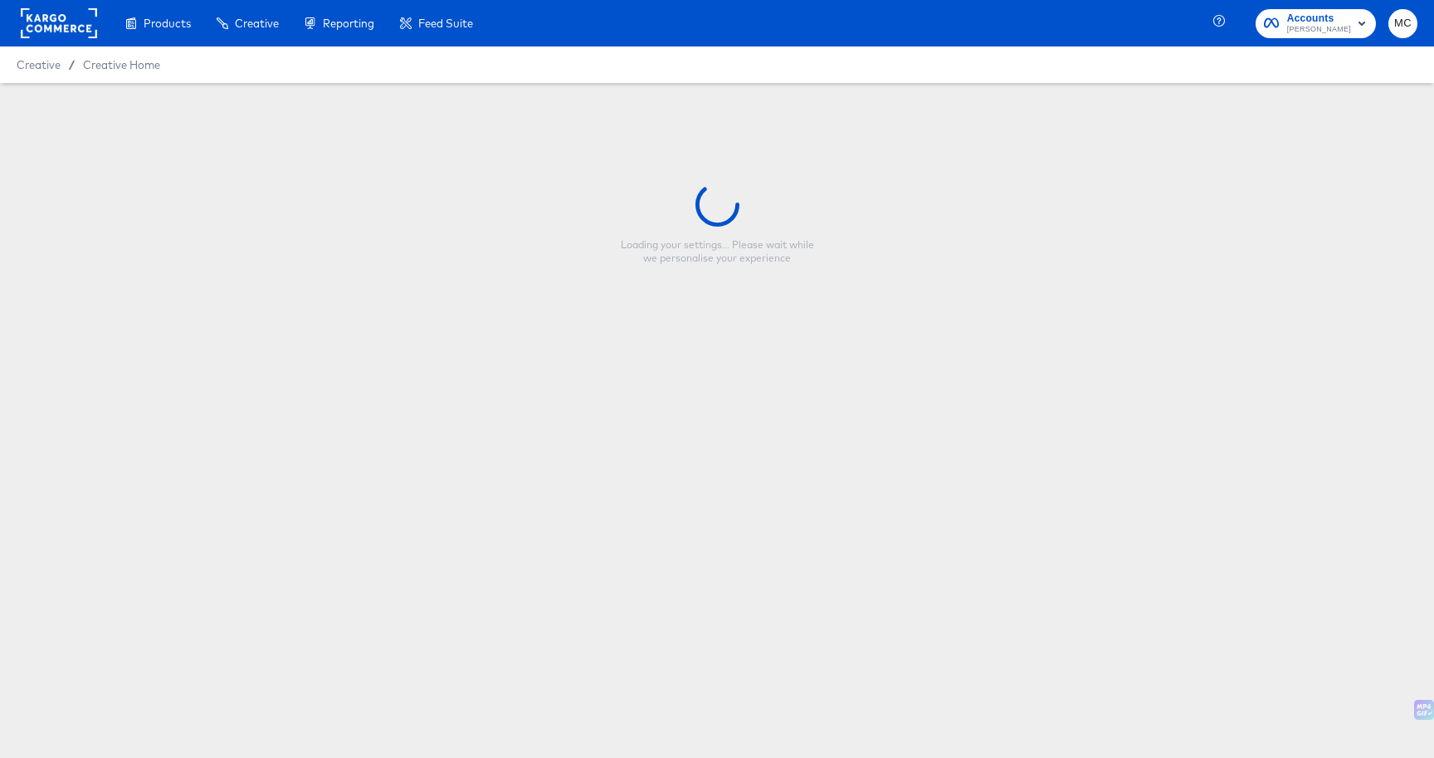
type input "CP-23517 - Single image - New Arrivals 1x1"
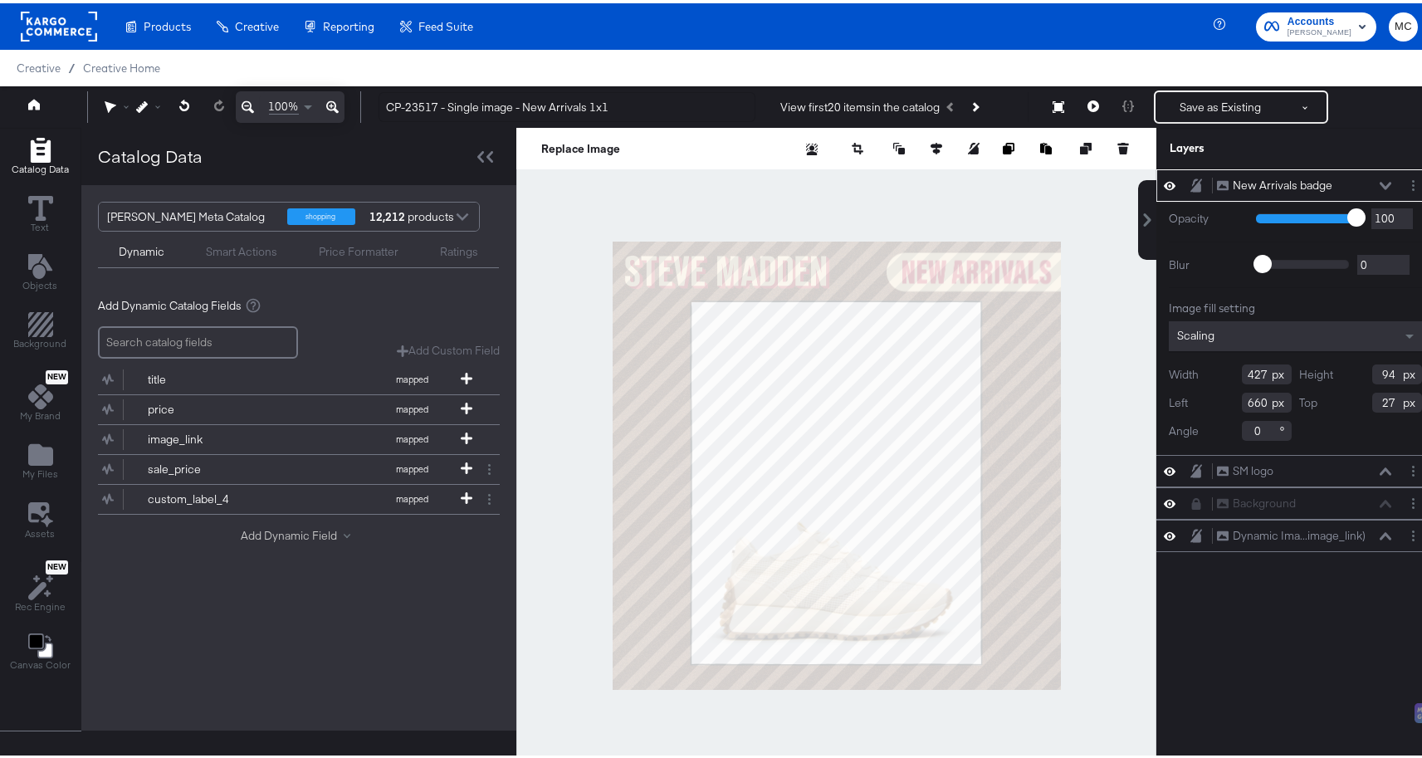
click at [295, 525] on div "Add Dynamic Field" at bounding box center [299, 533] width 116 height 16
click at [295, 535] on button "Add Dynamic Field" at bounding box center [299, 533] width 116 height 16
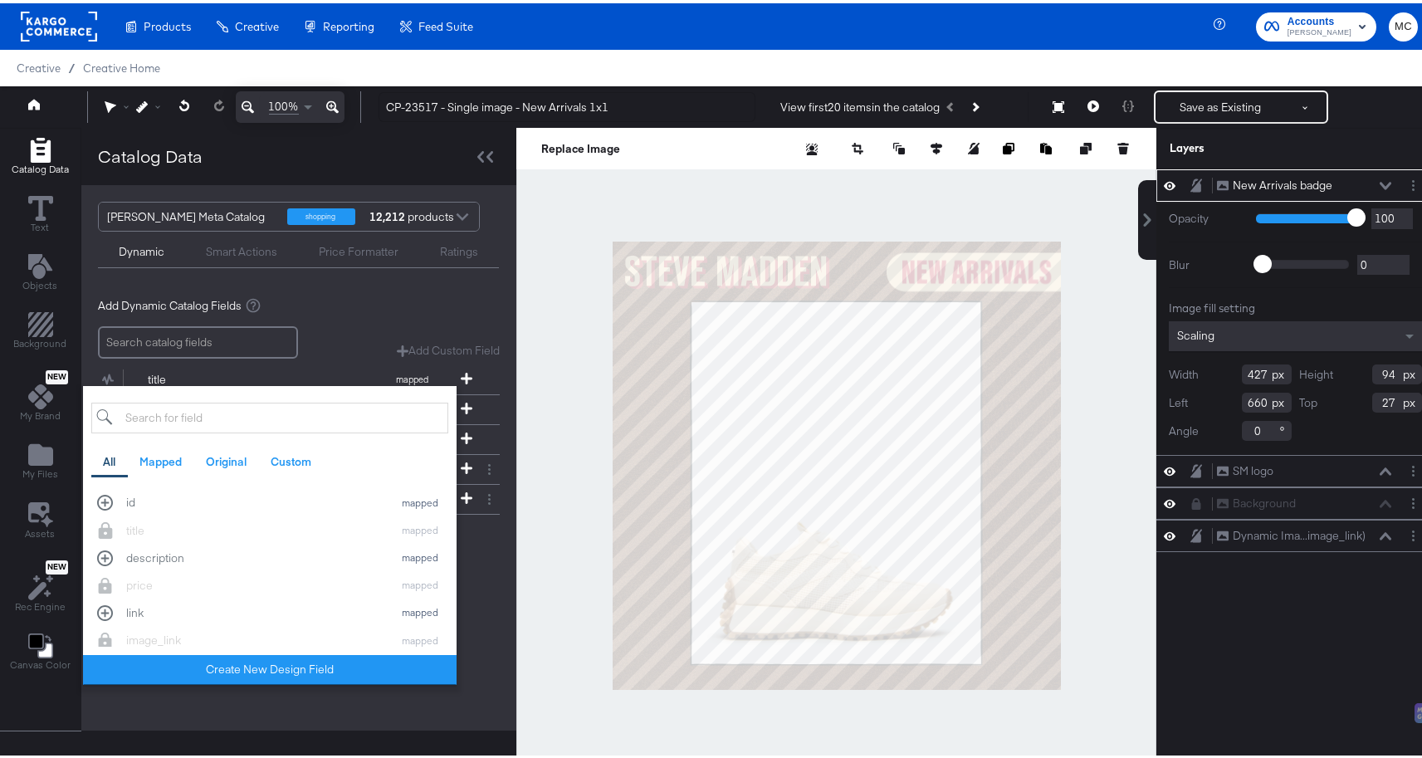
click at [497, 538] on div "Add Dynamic Catalog Fields Add Custom Field Create a custom field based on an e…" at bounding box center [298, 428] width 435 height 295
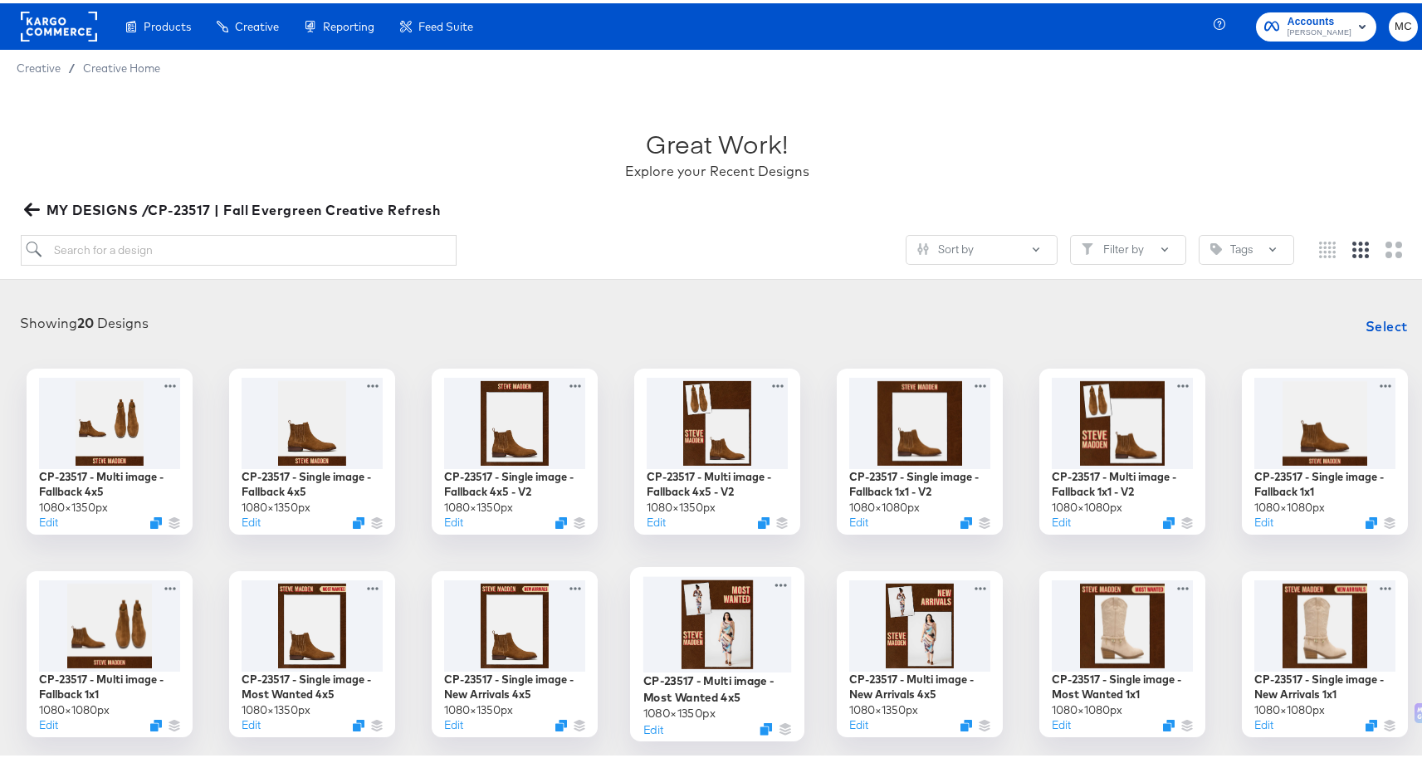
click at [742, 644] on div at bounding box center [717, 621] width 149 height 96
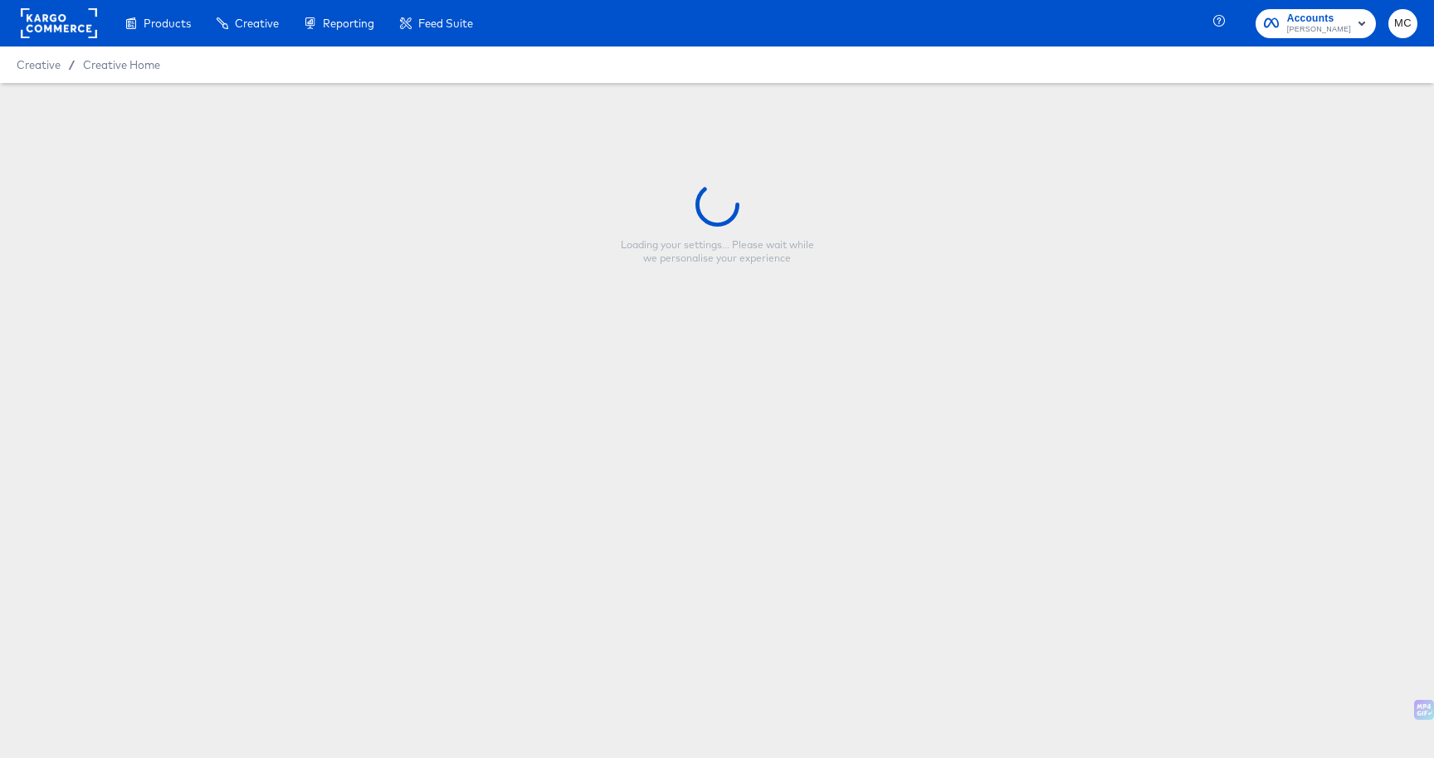
type input "CP-23517 - Multi image - Most Wanted 4x5"
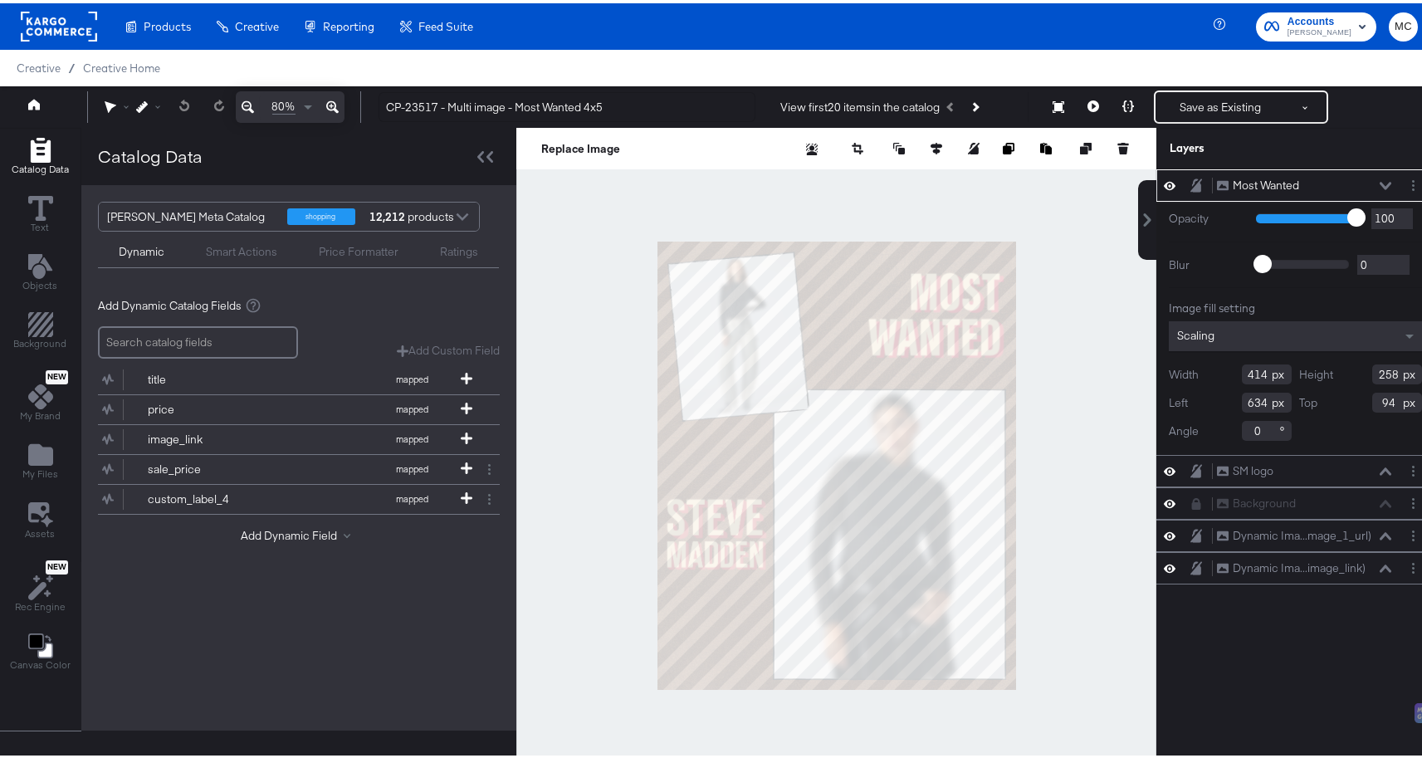
click at [286, 520] on div "title mapped price mapped image_link mapped sale_price mapped custom_label_4 ma…" at bounding box center [299, 451] width 402 height 192
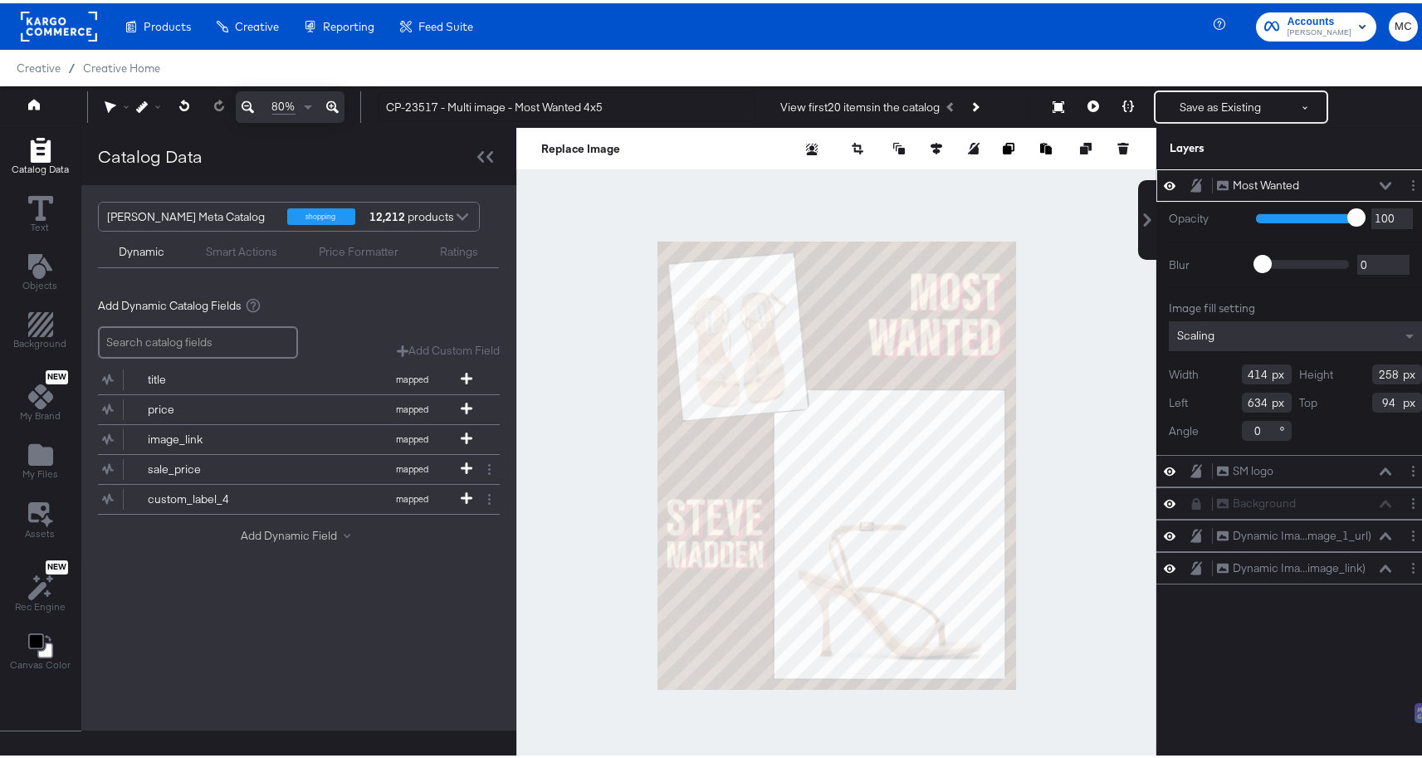
click at [305, 530] on button "Add Dynamic Field" at bounding box center [299, 533] width 116 height 16
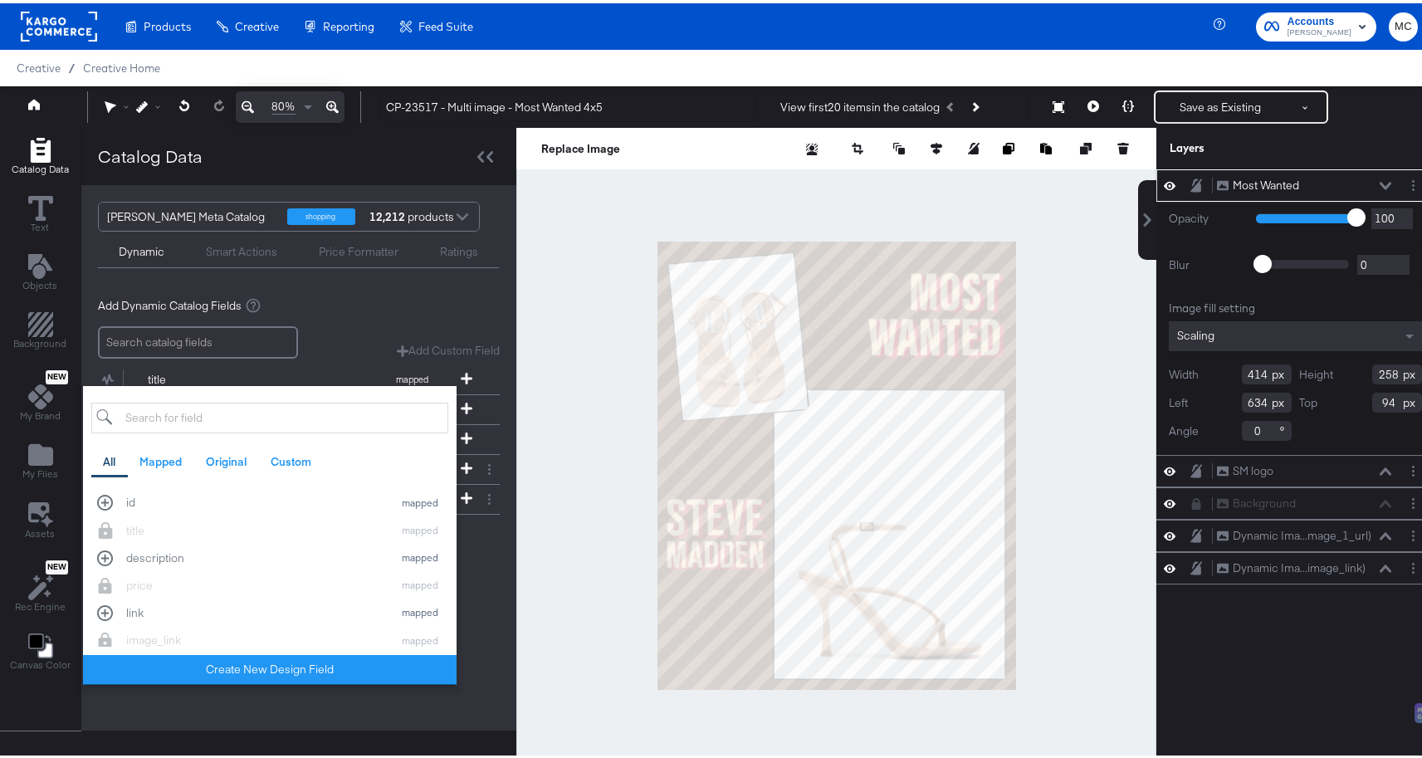
click at [202, 420] on input "search" at bounding box center [269, 414] width 357 height 31
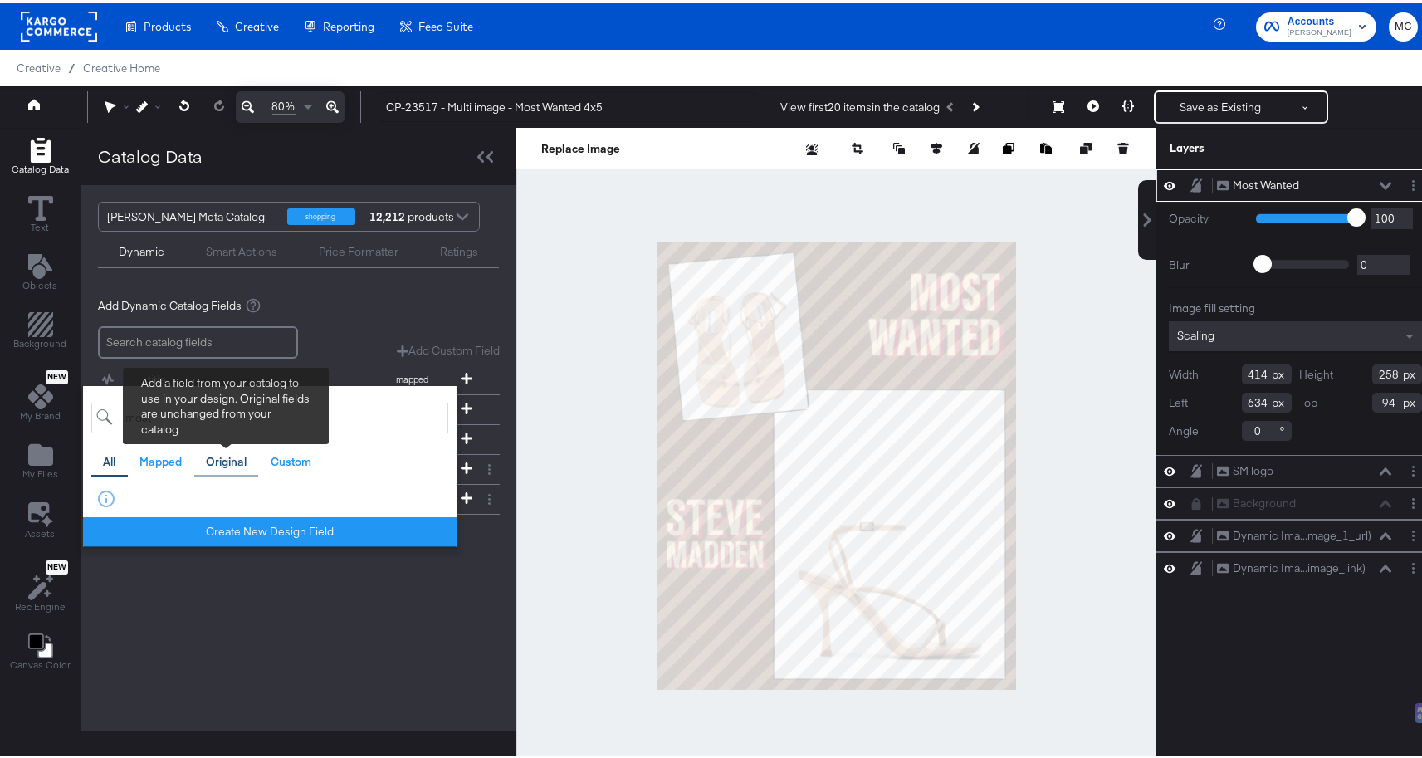
type input "most"
click at [214, 461] on div "Original" at bounding box center [226, 459] width 41 height 16
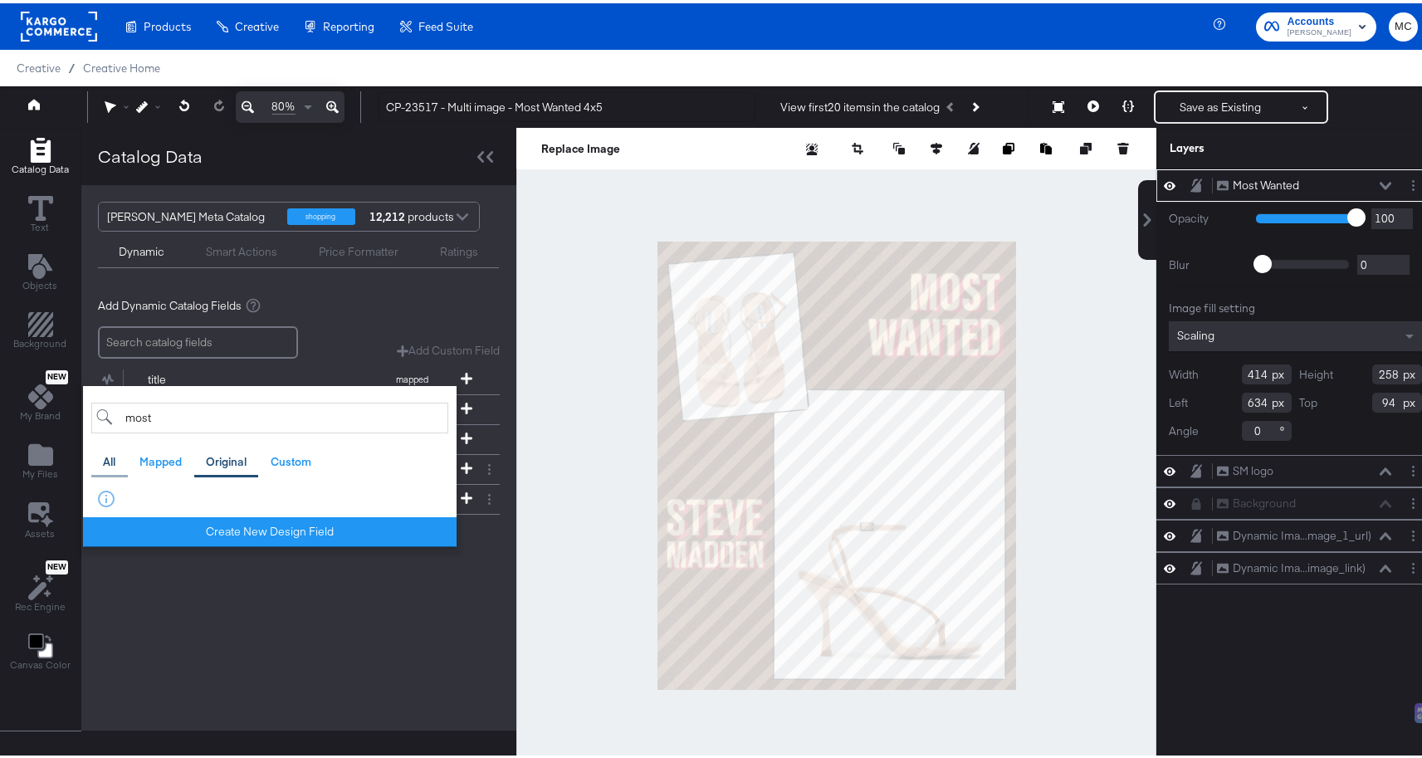
click at [101, 467] on div "All" at bounding box center [109, 458] width 37 height 32
drag, startPoint x: 169, startPoint y: 414, endPoint x: 100, endPoint y: 415, distance: 69.7
click at [100, 415] on input "most" at bounding box center [269, 414] width 357 height 31
type input "n"
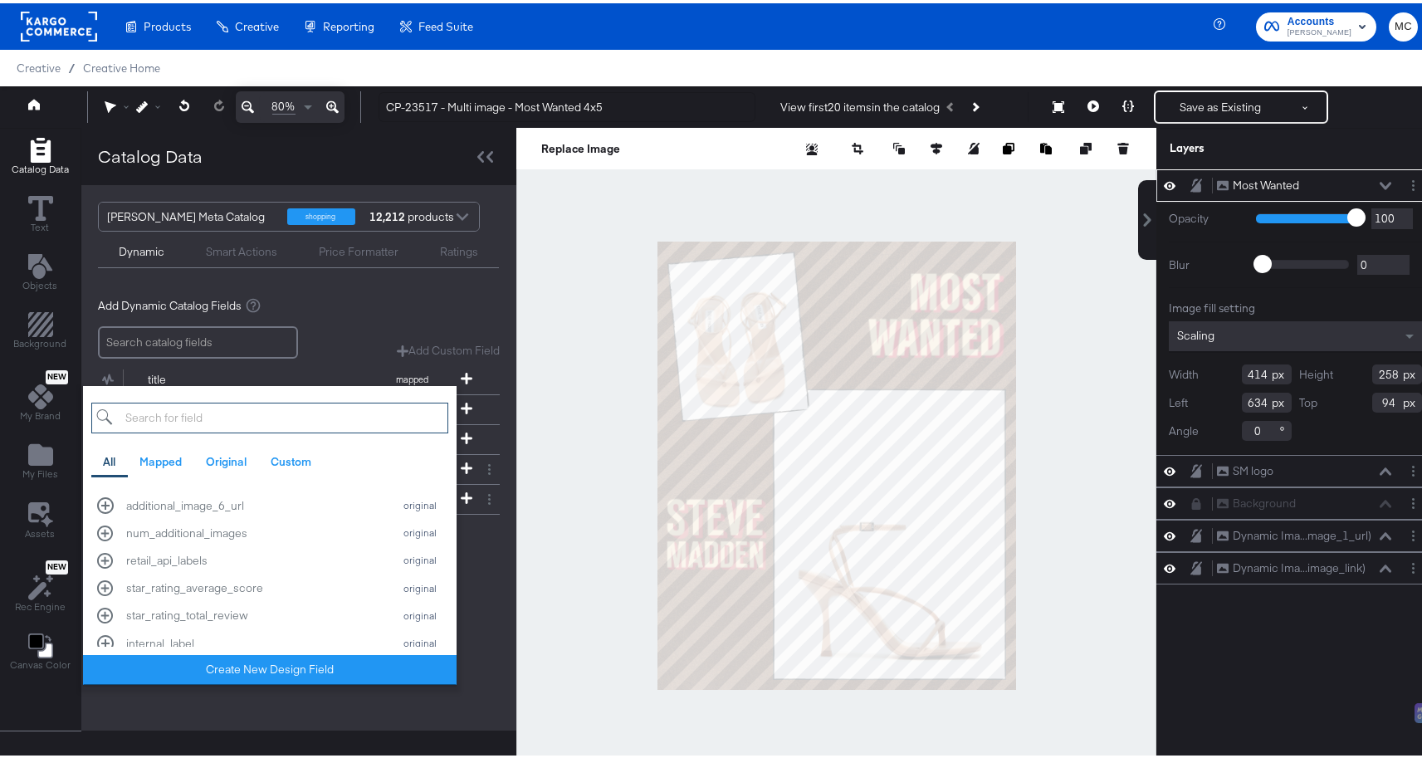
scroll to position [2184, 0]
click at [277, 701] on div "[PERSON_NAME] Meta Catalog shopping 12,212 products Dynamic Smart Actions Price…" at bounding box center [298, 454] width 435 height 545
